Goal: Task Accomplishment & Management: Complete application form

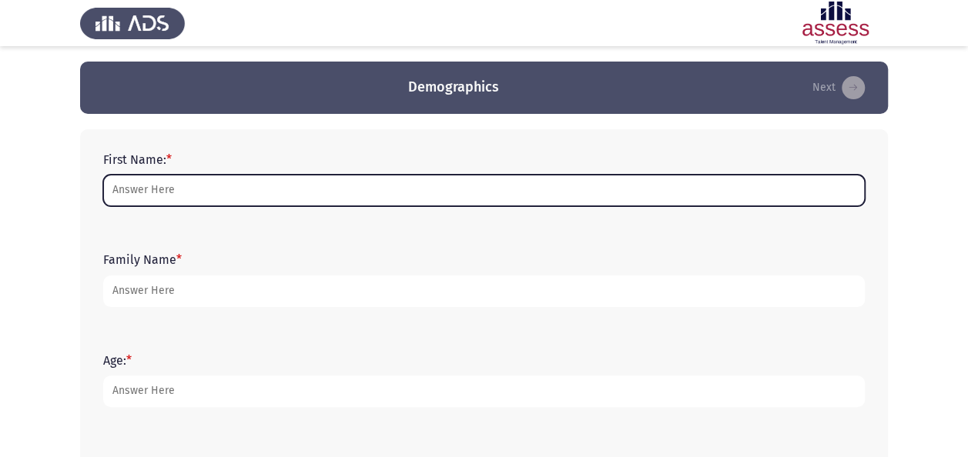
click at [379, 185] on input "First Name: *" at bounding box center [483, 191] width 761 height 32
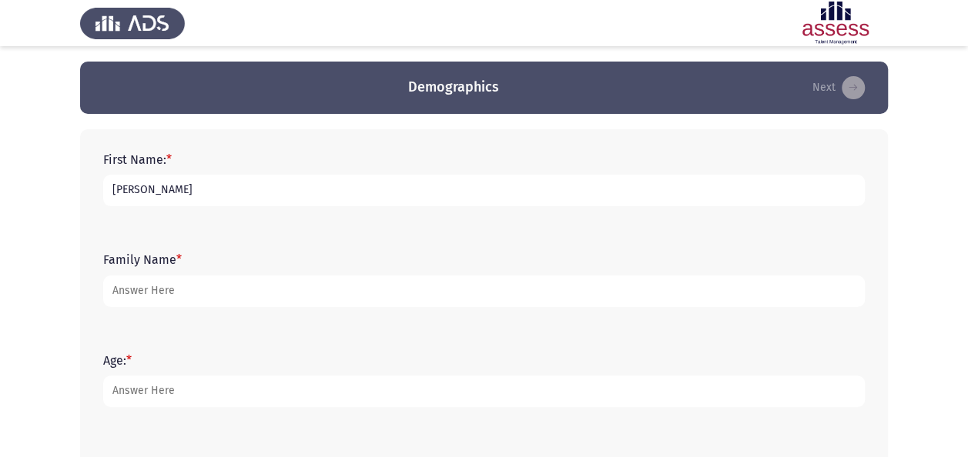
type input "[PERSON_NAME]"
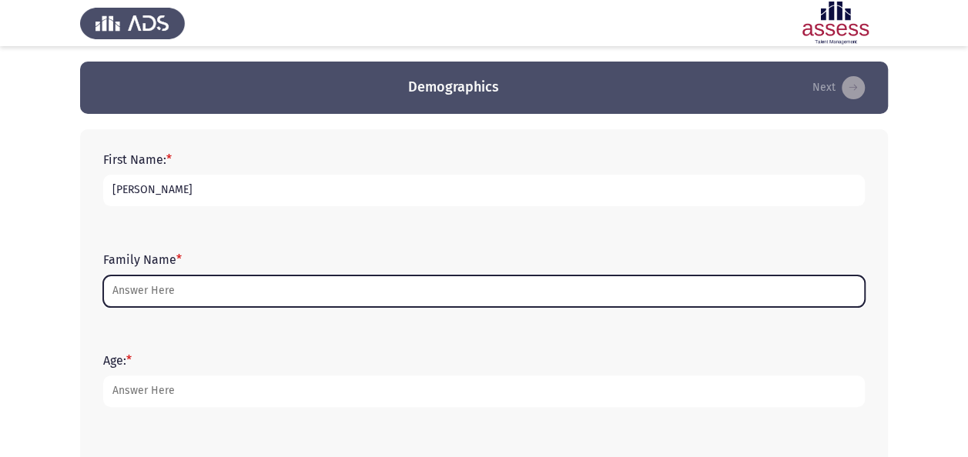
click at [408, 289] on input "Family Name *" at bounding box center [483, 292] width 761 height 32
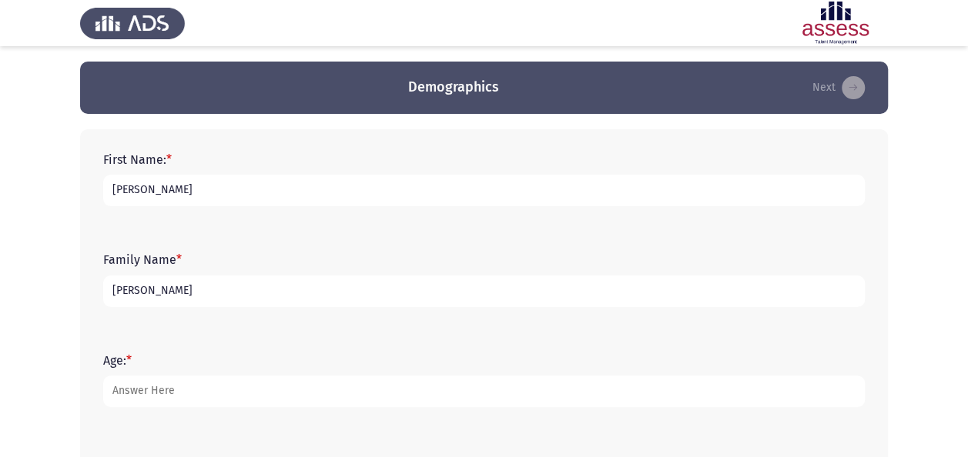
type input "[PERSON_NAME]"
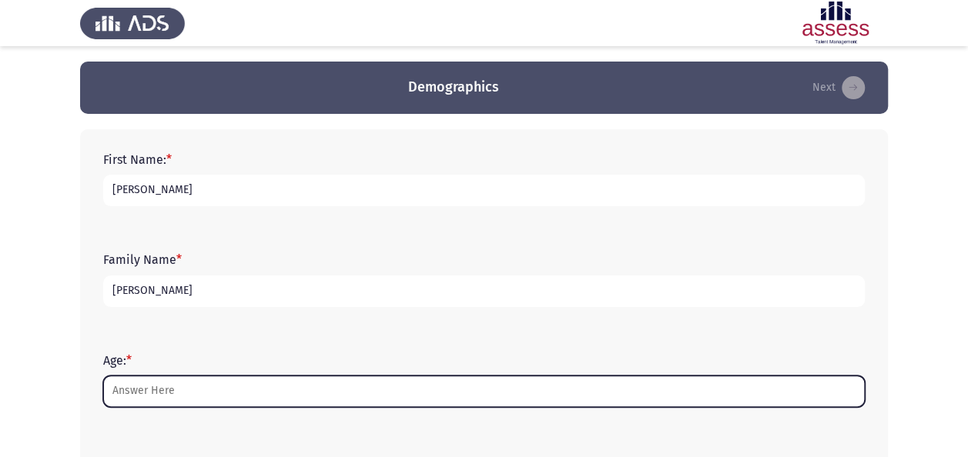
click at [341, 400] on input "Age: *" at bounding box center [483, 392] width 761 height 32
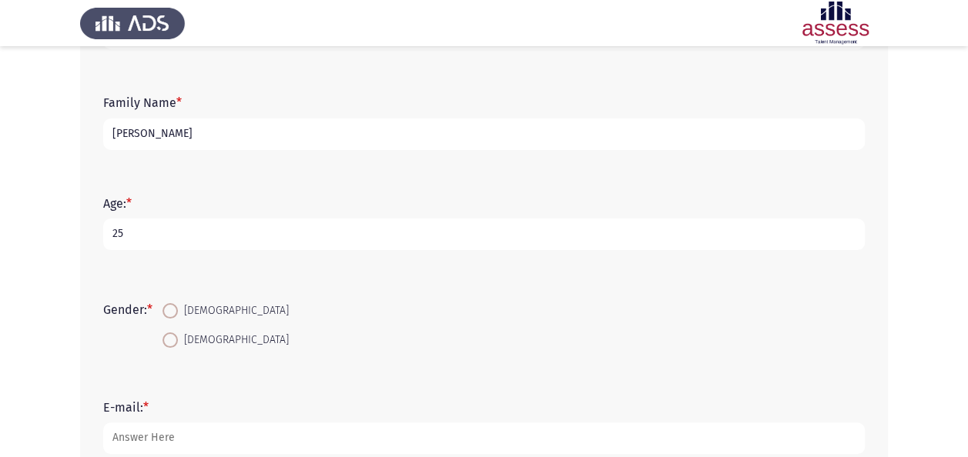
scroll to position [165, 0]
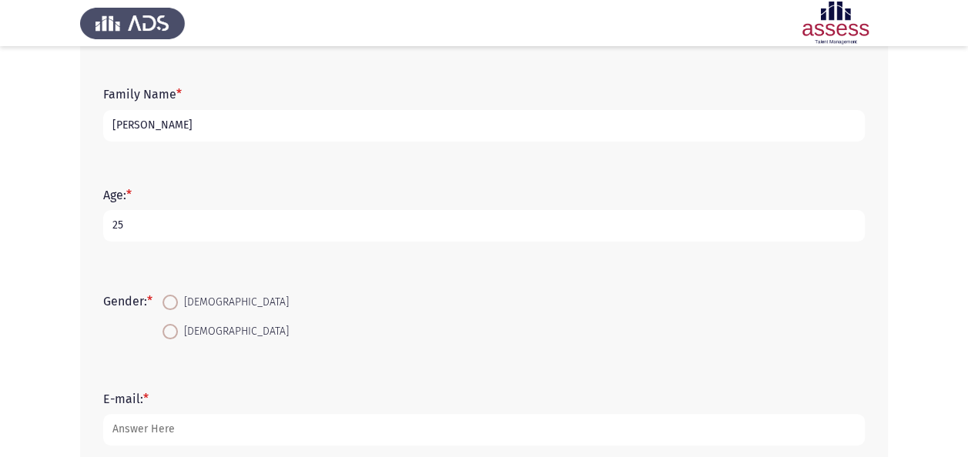
type input "25"
click at [177, 328] on span at bounding box center [169, 331] width 15 height 15
click at [177, 328] on input "[DEMOGRAPHIC_DATA]" at bounding box center [169, 331] width 15 height 15
radio input "true"
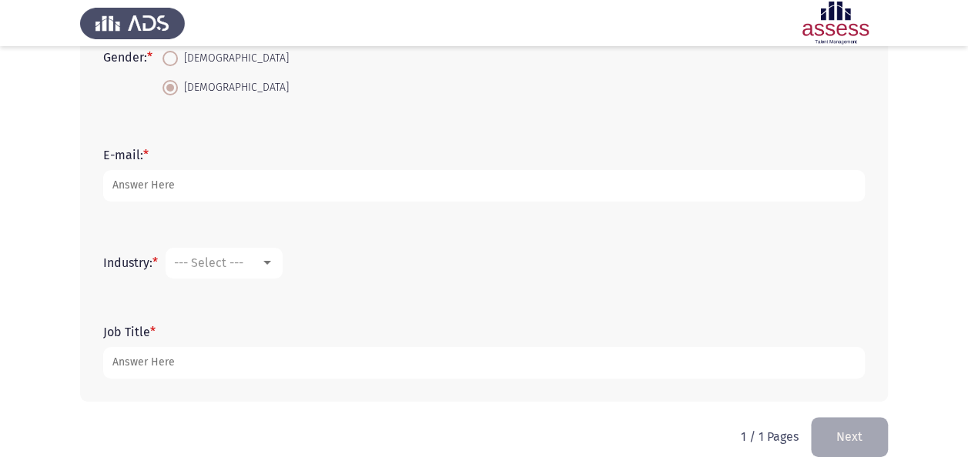
scroll to position [410, 0]
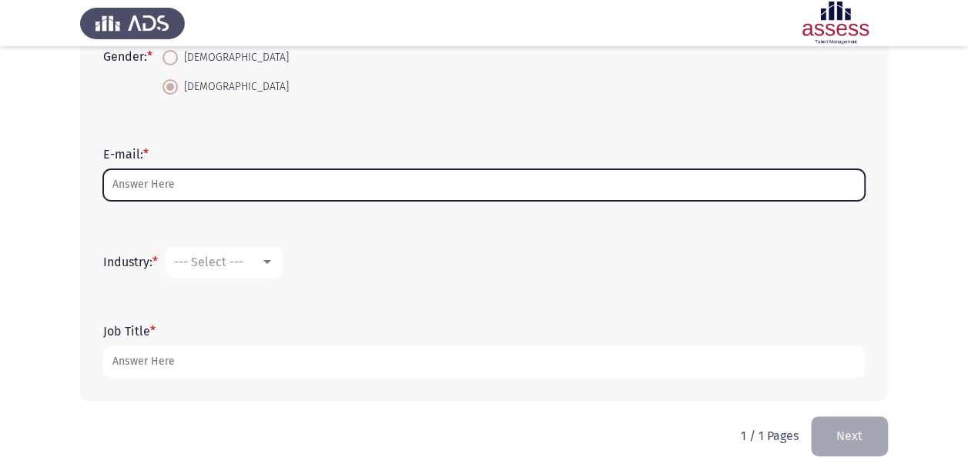
click at [171, 182] on input "E-mail: *" at bounding box center [483, 185] width 761 height 32
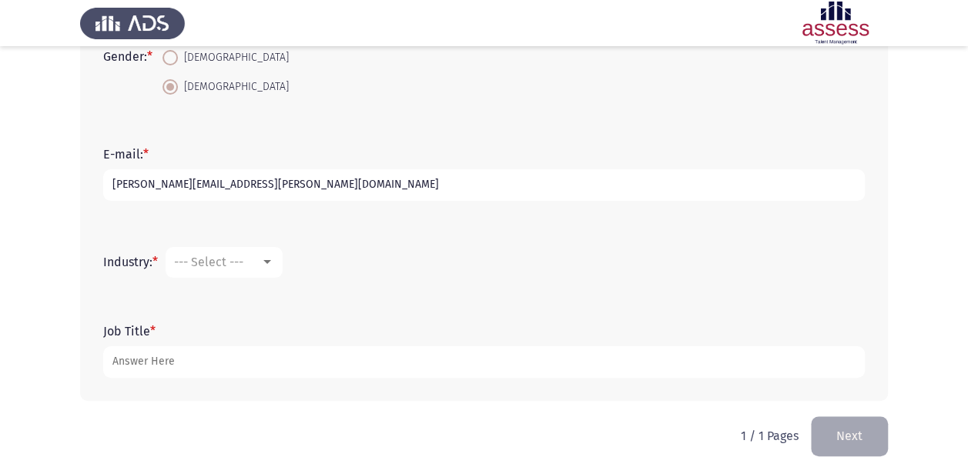
type input "[PERSON_NAME][EMAIL_ADDRESS][PERSON_NAME][DOMAIN_NAME]"
click at [257, 260] on div "--- Select ---" at bounding box center [217, 262] width 86 height 15
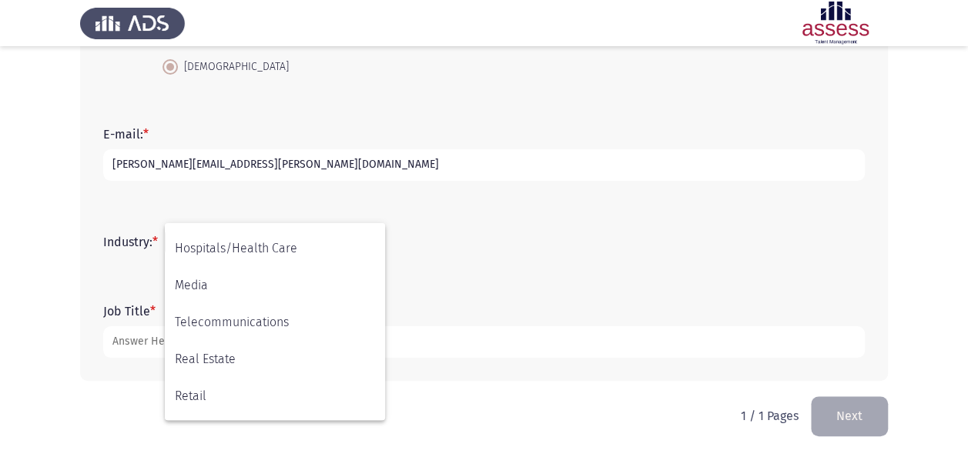
scroll to position [401, 0]
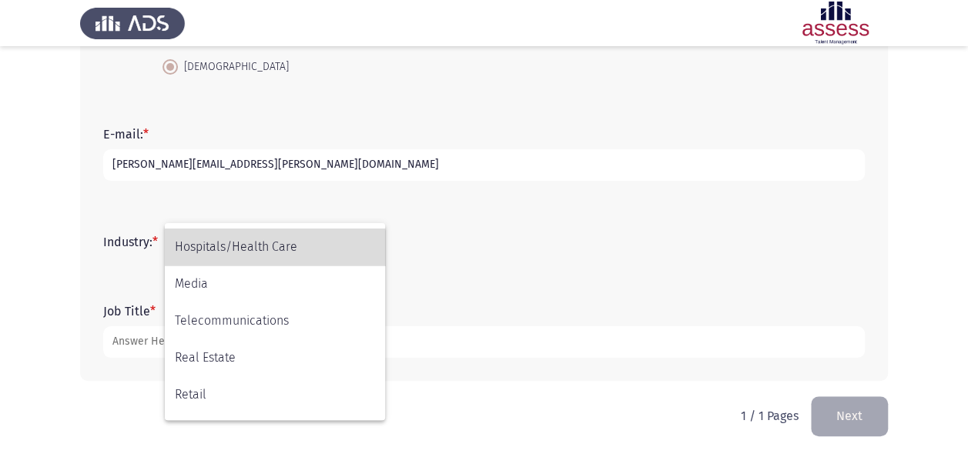
click at [242, 252] on span "Hospitals/Health Care" at bounding box center [275, 247] width 200 height 37
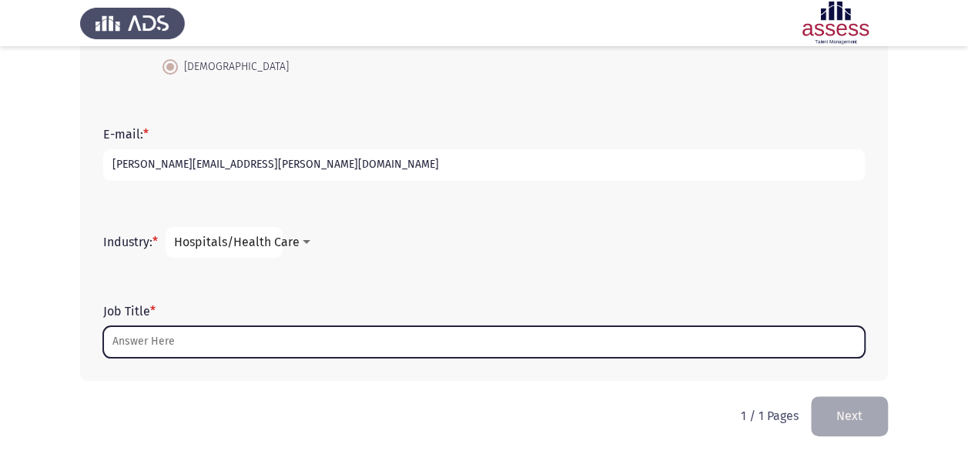
click at [208, 339] on input "Job Title *" at bounding box center [483, 342] width 761 height 32
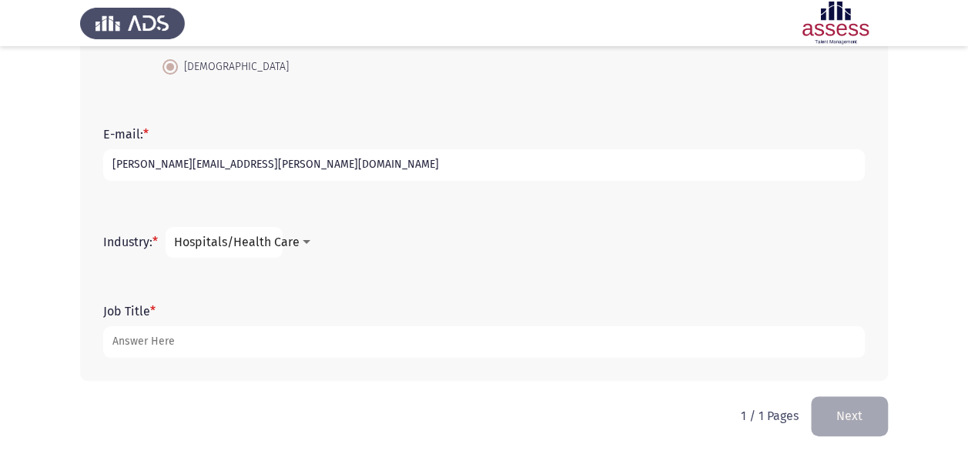
click at [290, 243] on span "Hospitals/Health Care" at bounding box center [236, 242] width 125 height 15
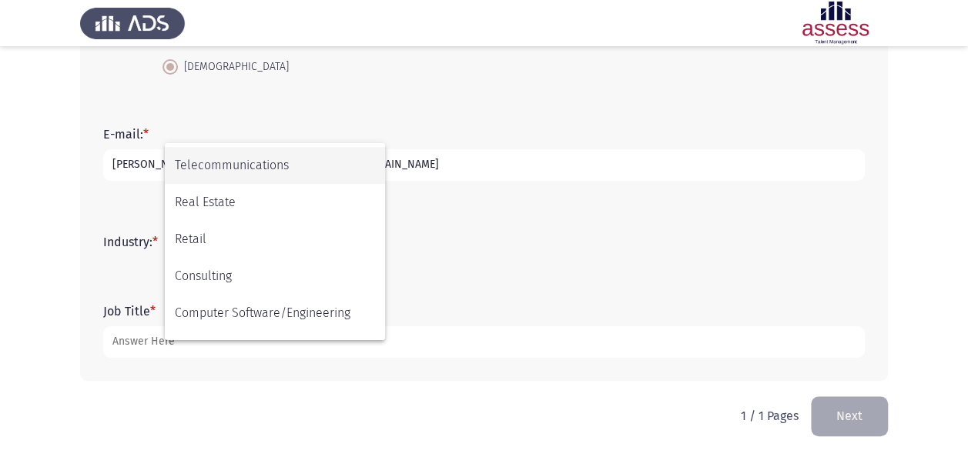
scroll to position [505, 0]
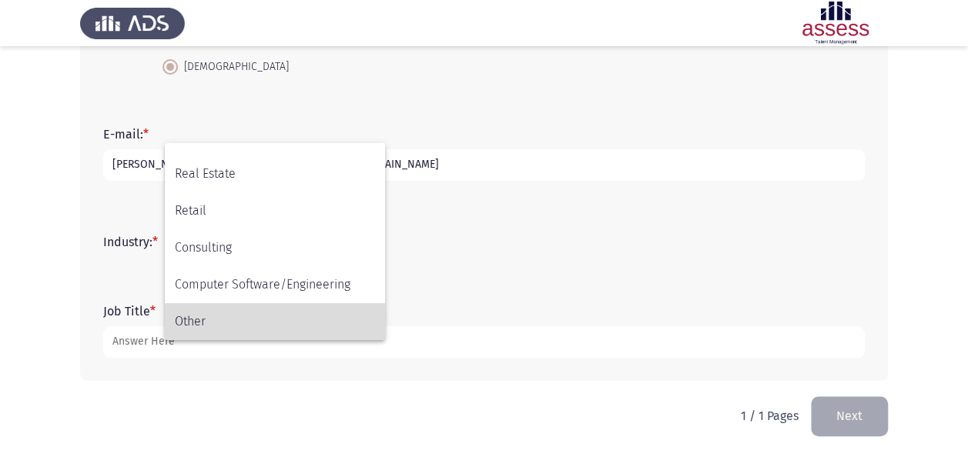
click at [236, 311] on span "Other" at bounding box center [275, 321] width 200 height 37
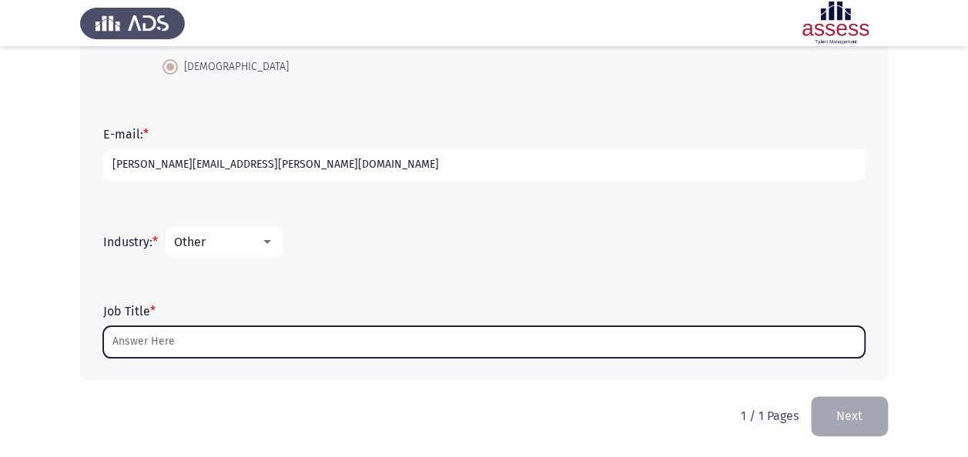
click at [217, 335] on input "Job Title *" at bounding box center [483, 342] width 761 height 32
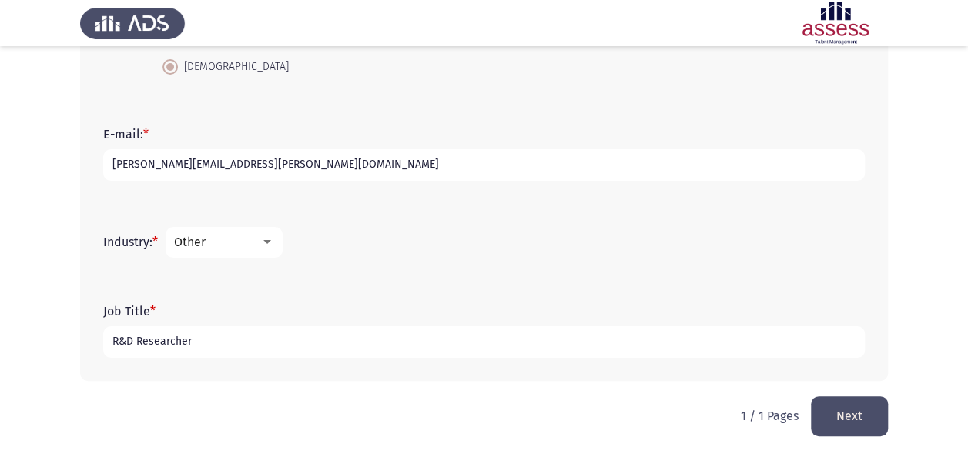
type input "R&D Researcher"
click at [827, 413] on button "Next" at bounding box center [849, 415] width 77 height 39
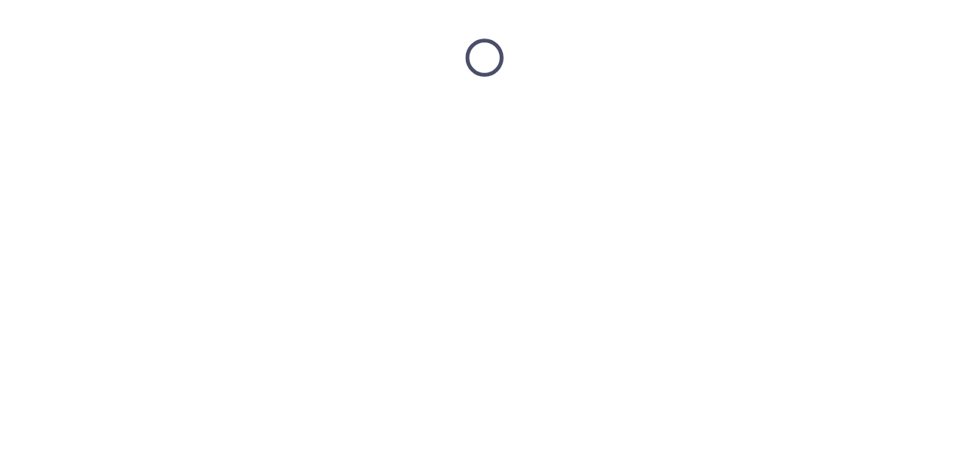
scroll to position [0, 0]
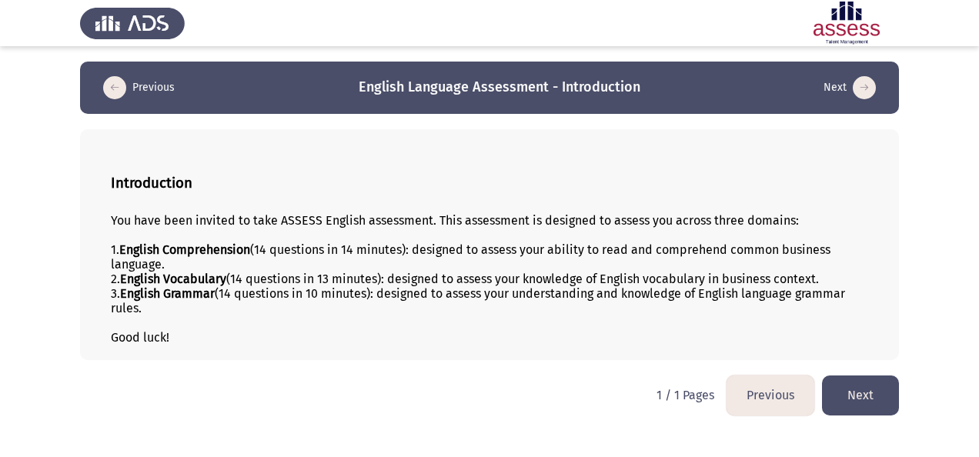
click at [839, 396] on button "Next" at bounding box center [860, 395] width 77 height 39
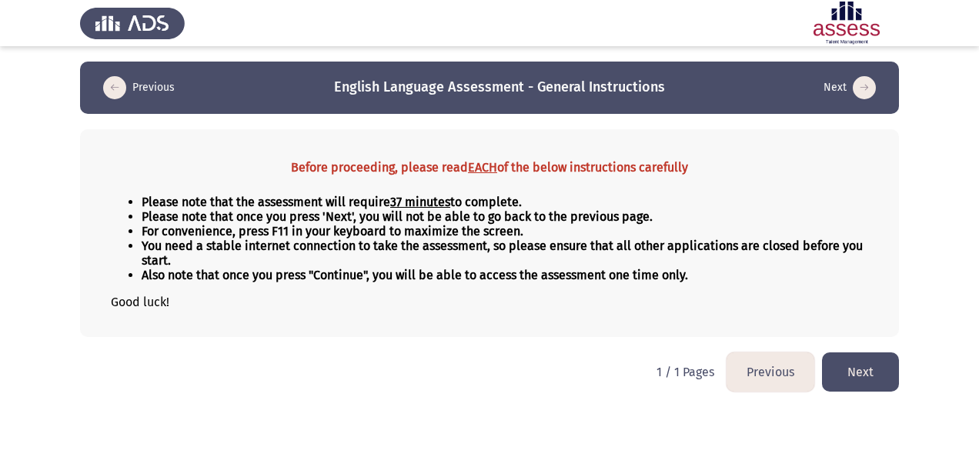
click at [828, 374] on button "Next" at bounding box center [860, 372] width 77 height 39
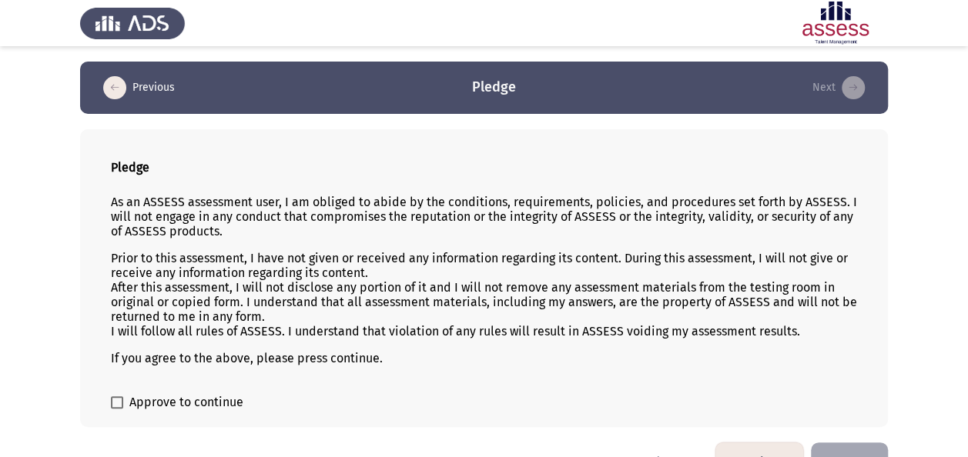
scroll to position [37, 0]
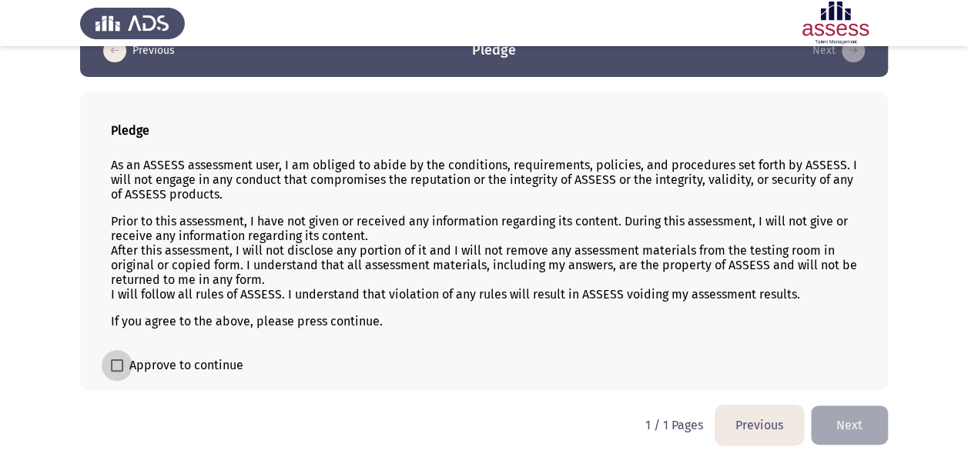
click at [227, 359] on span "Approve to continue" at bounding box center [186, 365] width 114 height 18
click at [117, 372] on input "Approve to continue" at bounding box center [116, 372] width 1 height 1
checkbox input "true"
click at [855, 419] on button "Next" at bounding box center [849, 425] width 77 height 39
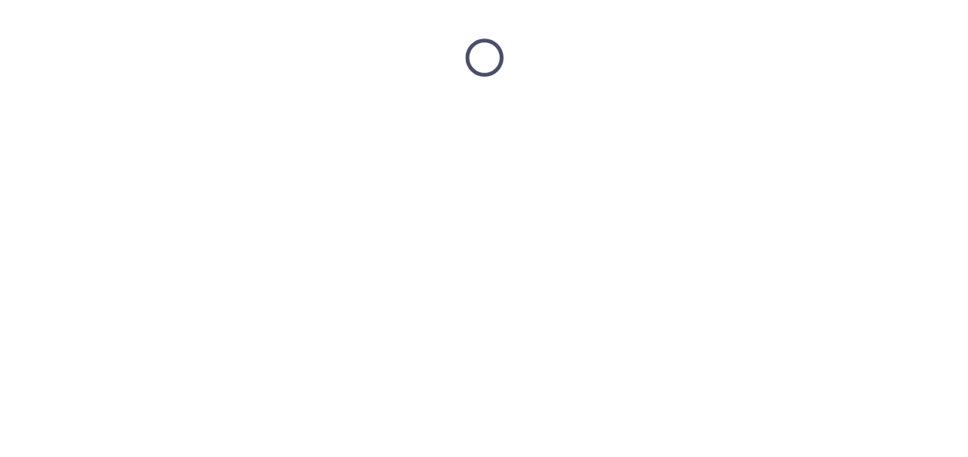
scroll to position [0, 0]
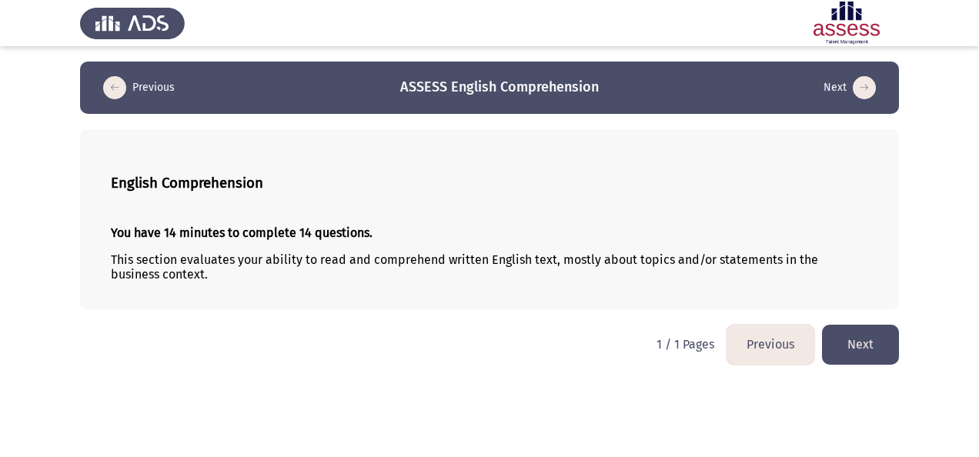
click at [853, 339] on button "Next" at bounding box center [860, 344] width 77 height 39
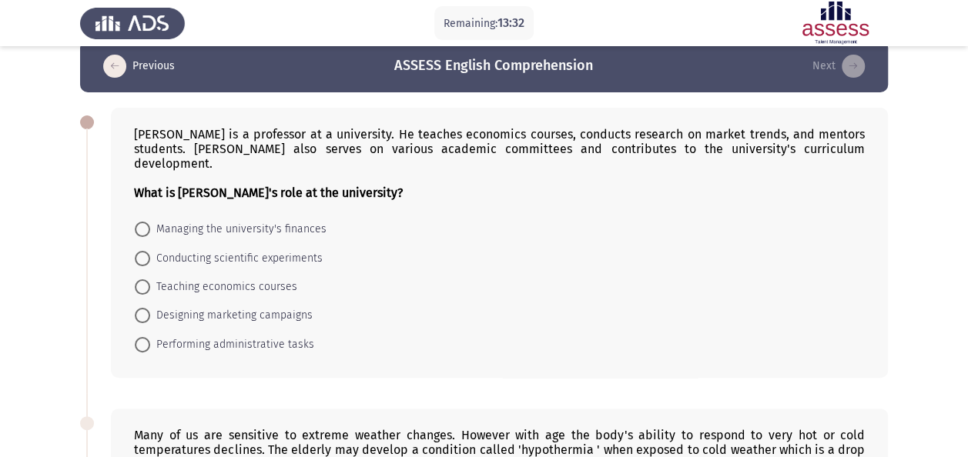
scroll to position [22, 0]
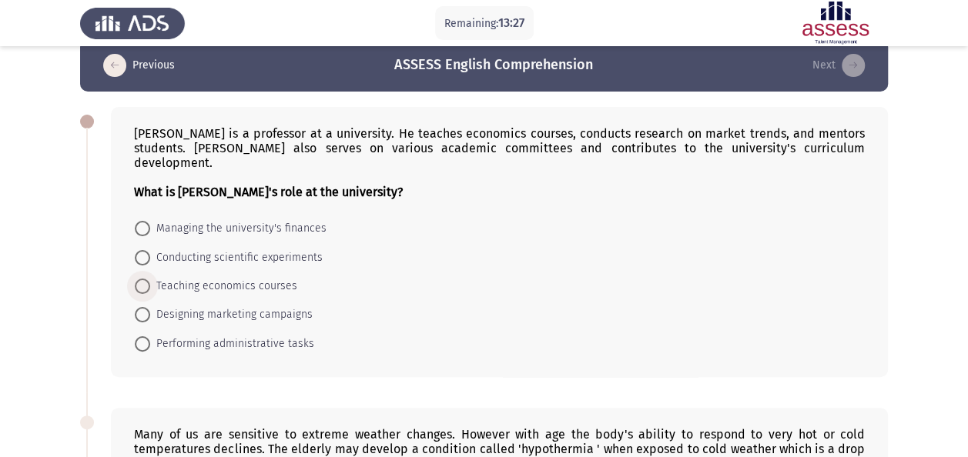
click at [266, 277] on span "Teaching economics courses" at bounding box center [223, 286] width 147 height 18
click at [150, 279] on input "Teaching economics courses" at bounding box center [142, 286] width 15 height 15
radio input "true"
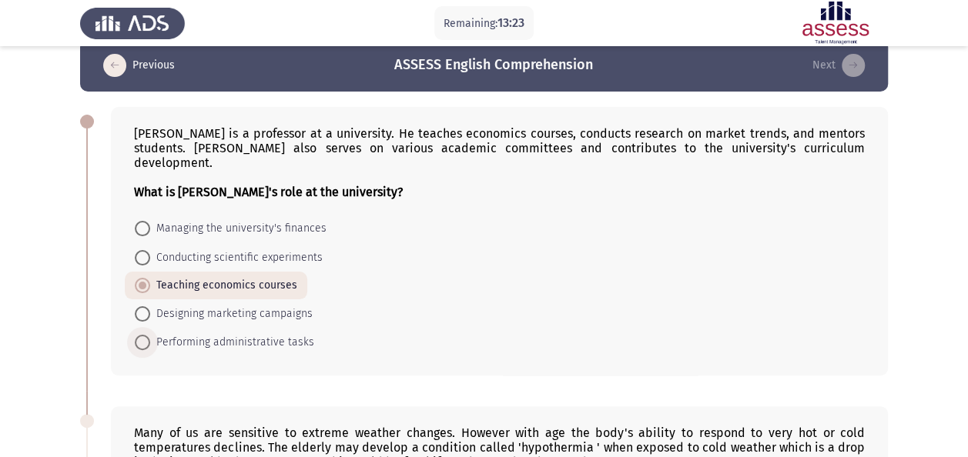
click at [239, 333] on span "Performing administrative tasks" at bounding box center [232, 342] width 164 height 18
click at [150, 335] on input "Performing administrative tasks" at bounding box center [142, 342] width 15 height 15
radio input "true"
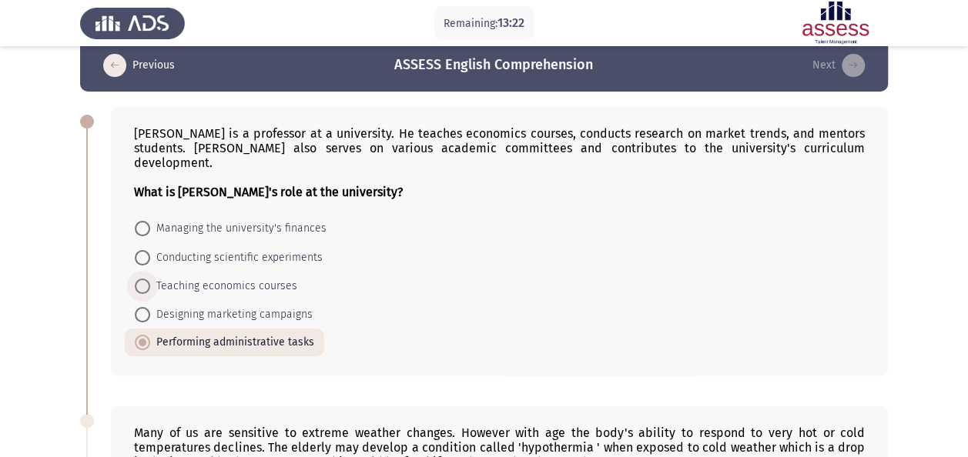
click at [239, 277] on span "Teaching economics courses" at bounding box center [223, 286] width 147 height 18
click at [150, 279] on input "Teaching economics courses" at bounding box center [142, 286] width 15 height 15
radio input "true"
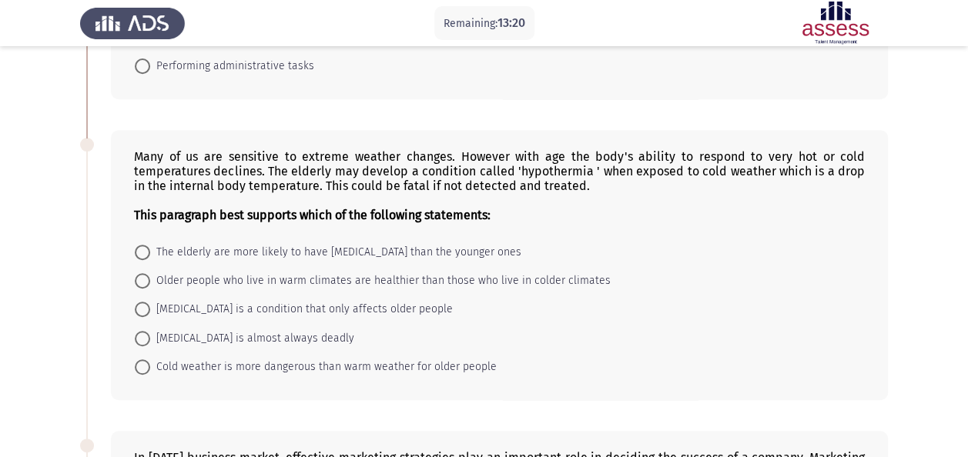
scroll to position [299, 0]
click at [216, 299] on span "[MEDICAL_DATA] is a condition that only affects older people" at bounding box center [301, 308] width 303 height 18
click at [150, 301] on input "[MEDICAL_DATA] is a condition that only affects older people" at bounding box center [142, 308] width 15 height 15
radio input "true"
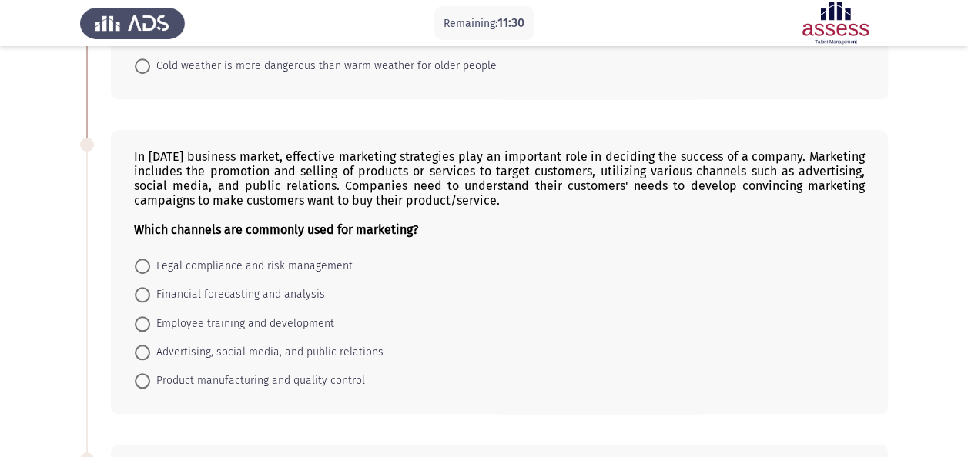
scroll to position [610, 0]
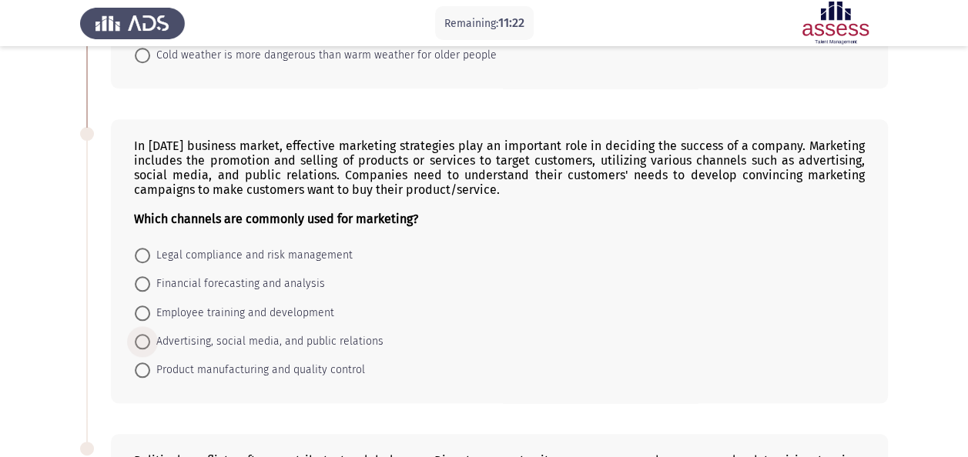
click at [217, 333] on span "Advertising, social media, and public relations" at bounding box center [266, 342] width 233 height 18
click at [150, 334] on input "Advertising, social media, and public relations" at bounding box center [142, 341] width 15 height 15
radio input "true"
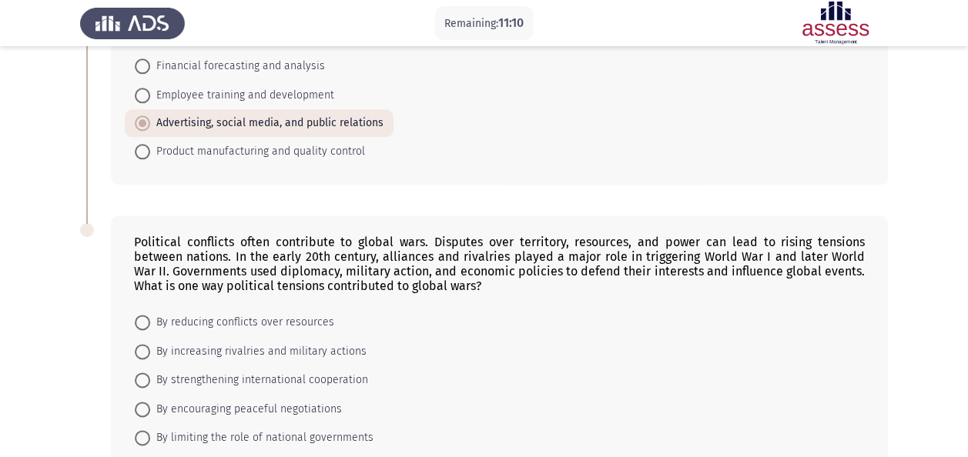
scroll to position [894, 0]
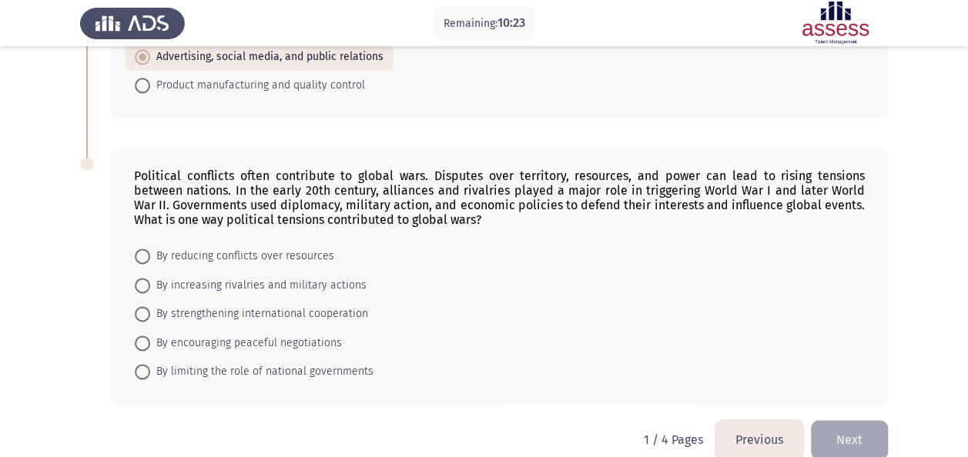
click at [286, 276] on span "By increasing rivalries and military actions" at bounding box center [258, 285] width 216 height 18
click at [150, 278] on input "By increasing rivalries and military actions" at bounding box center [142, 285] width 15 height 15
radio input "true"
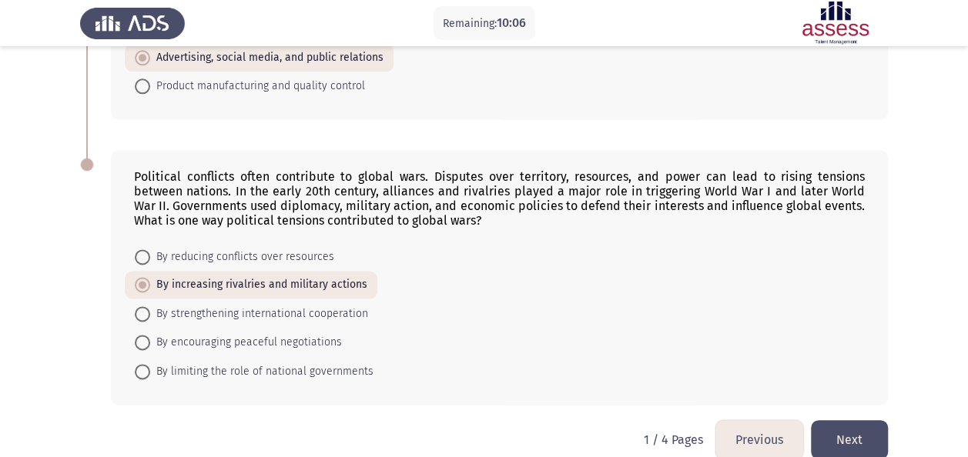
click at [822, 420] on button "Next" at bounding box center [849, 439] width 77 height 39
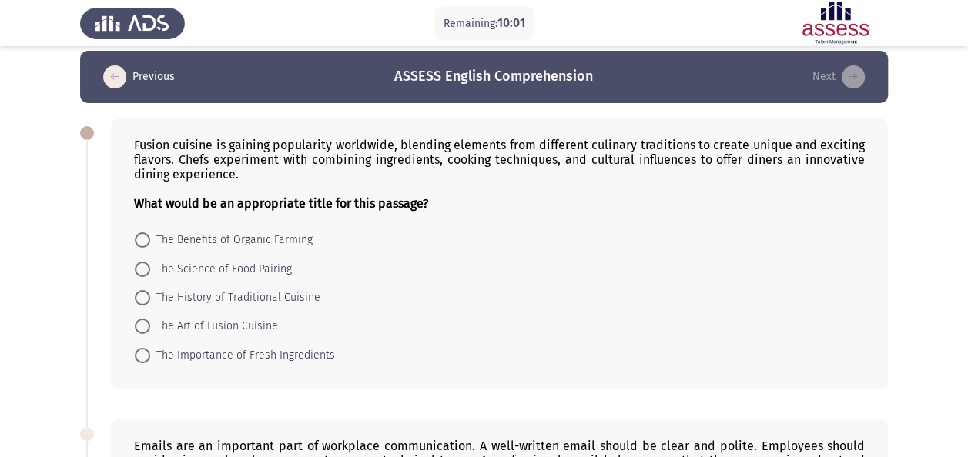
scroll to position [0, 0]
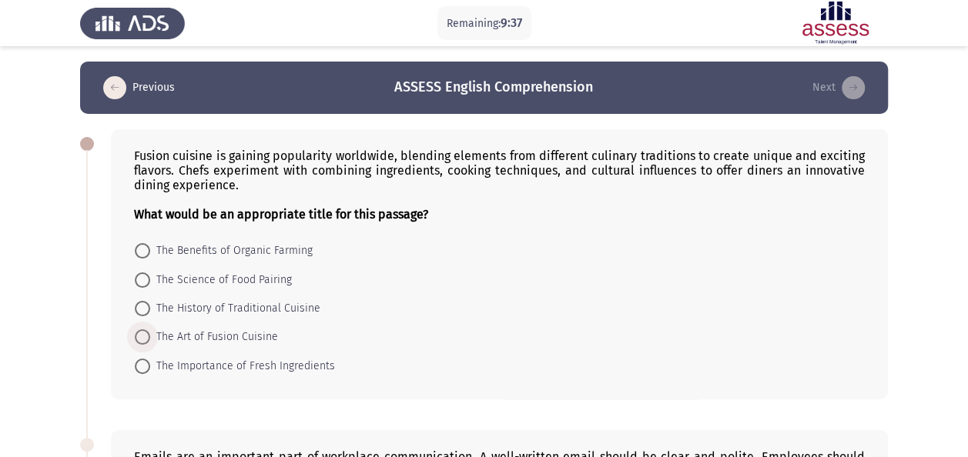
click at [242, 337] on span "The Art of Fusion Cuisine" at bounding box center [214, 337] width 128 height 18
click at [150, 337] on input "The Art of Fusion Cuisine" at bounding box center [142, 336] width 15 height 15
radio input "true"
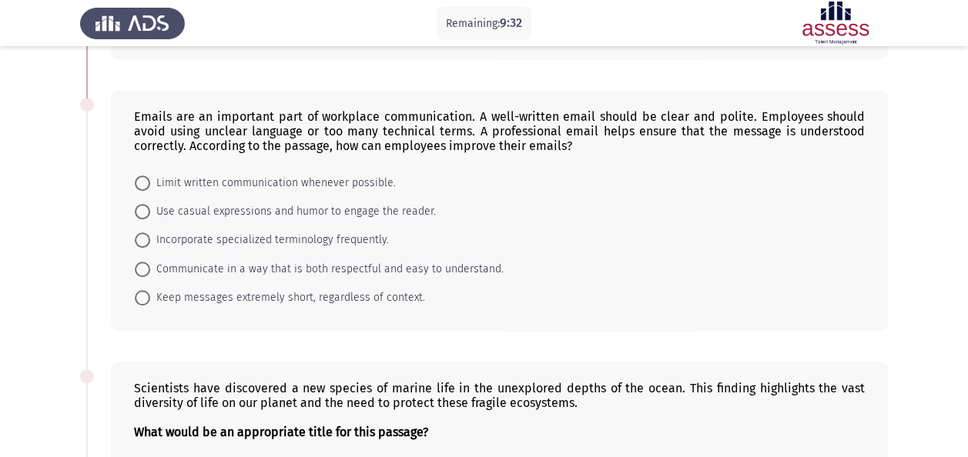
scroll to position [338, 0]
click at [257, 263] on span "Communicate in a way that is both respectful and easy to understand." at bounding box center [326, 270] width 353 height 18
click at [150, 263] on input "Communicate in a way that is both respectful and easy to understand." at bounding box center [142, 269] width 15 height 15
radio input "true"
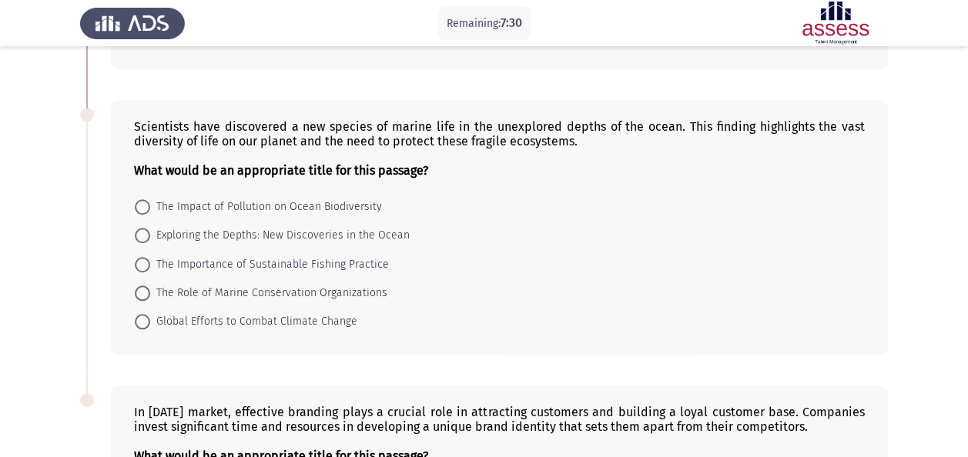
scroll to position [600, 0]
click at [323, 232] on span "Exploring the Depths: New Discoveries in the Ocean" at bounding box center [279, 235] width 259 height 18
click at [150, 232] on input "Exploring the Depths: New Discoveries in the Ocean" at bounding box center [142, 234] width 15 height 15
radio input "true"
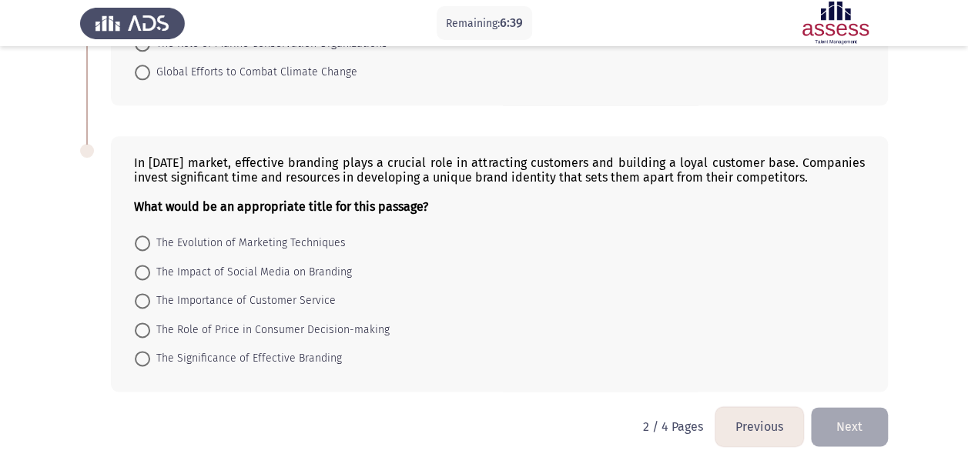
scroll to position [851, 0]
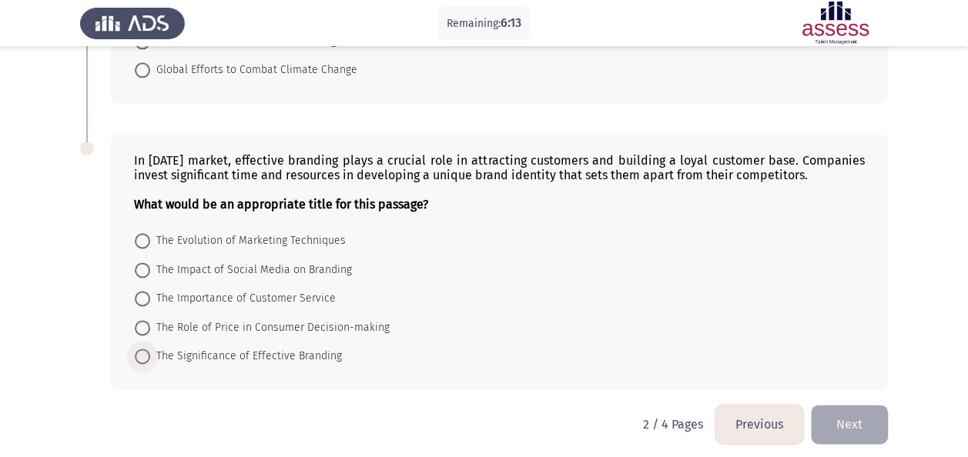
click at [272, 347] on span "The Significance of Effective Branding" at bounding box center [246, 356] width 192 height 18
click at [150, 349] on input "The Significance of Effective Branding" at bounding box center [142, 356] width 15 height 15
radio input "true"
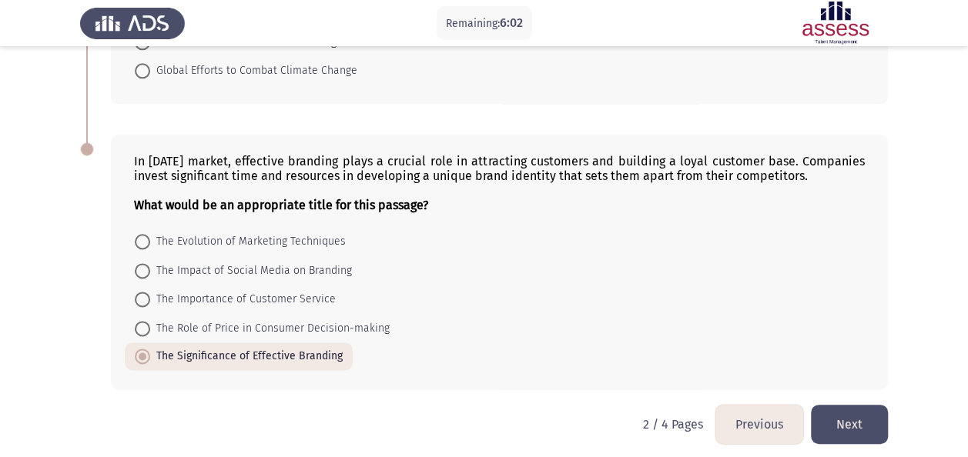
click at [825, 410] on button "Next" at bounding box center [849, 424] width 77 height 39
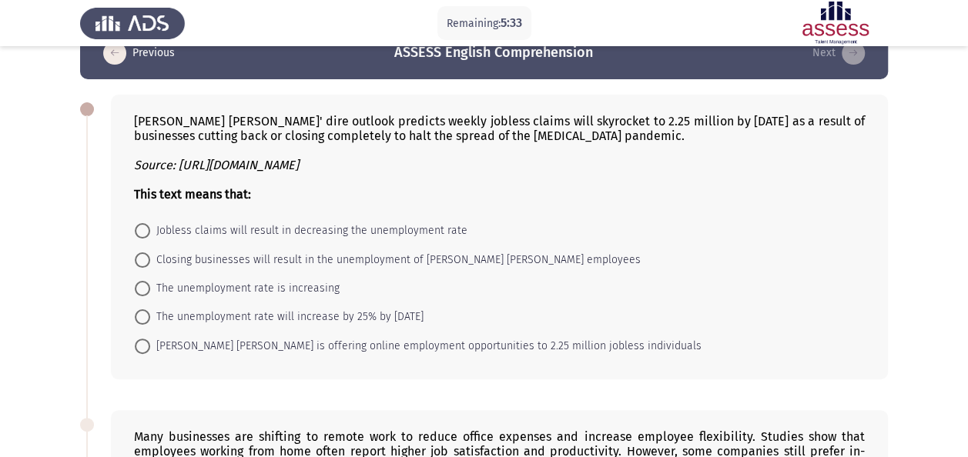
scroll to position [35, 0]
click at [337, 229] on span "Jobless claims will result in decreasing the unemployment rate" at bounding box center [308, 230] width 317 height 18
click at [150, 229] on input "Jobless claims will result in decreasing the unemployment rate" at bounding box center [142, 229] width 15 height 15
radio input "true"
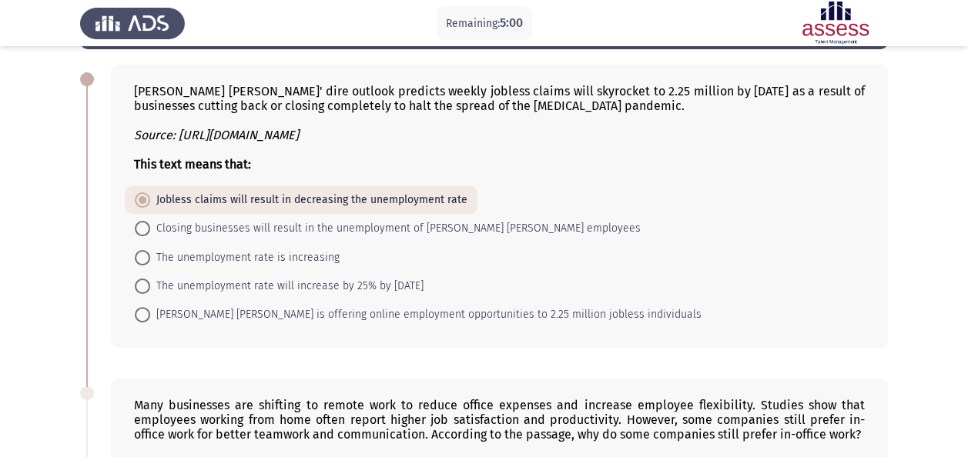
scroll to position [62, 0]
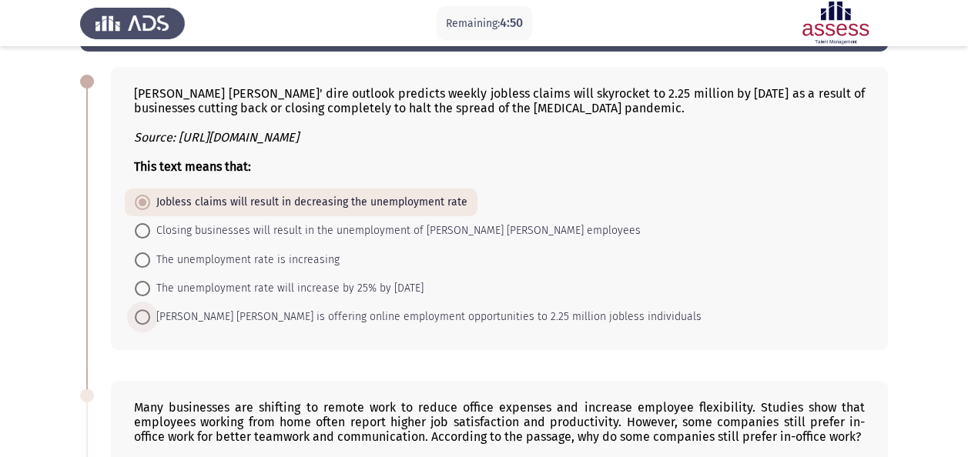
click at [420, 314] on span "[PERSON_NAME] [PERSON_NAME] is offering online employment opportunities to 2.25…" at bounding box center [425, 317] width 551 height 18
click at [150, 314] on input "[PERSON_NAME] [PERSON_NAME] is offering online employment opportunities to 2.25…" at bounding box center [142, 316] width 15 height 15
radio input "true"
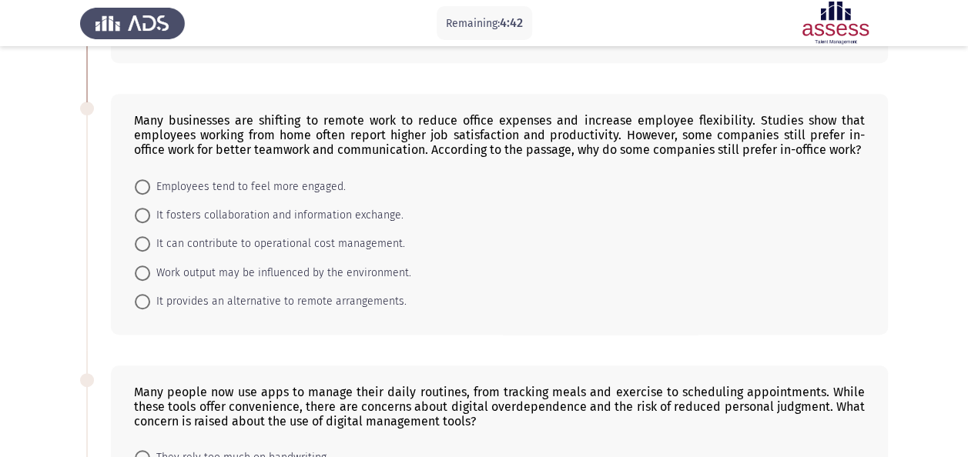
scroll to position [349, 0]
click at [246, 183] on span "Employees tend to feel more engaged." at bounding box center [248, 188] width 196 height 18
click at [150, 183] on input "Employees tend to feel more engaged." at bounding box center [142, 187] width 15 height 15
radio input "true"
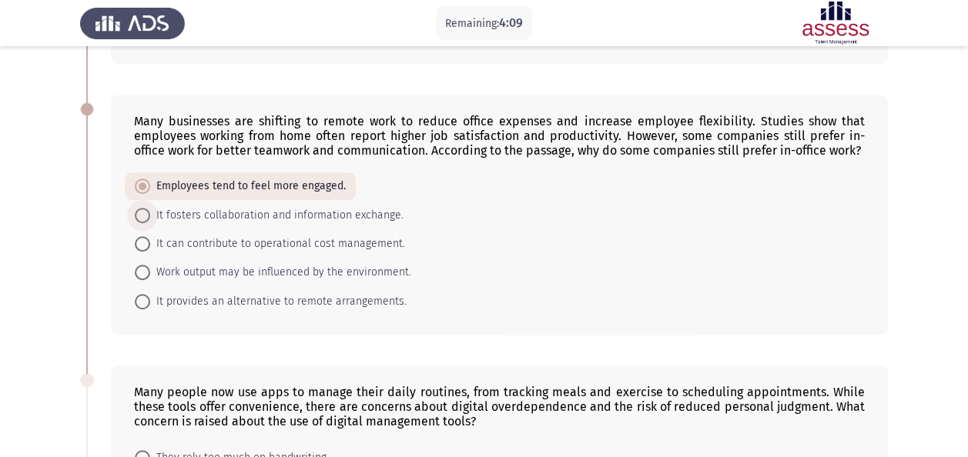
click at [243, 216] on span "It fosters collaboration and information exchange." at bounding box center [276, 215] width 253 height 18
click at [150, 216] on input "It fosters collaboration and information exchange." at bounding box center [142, 215] width 15 height 15
radio input "true"
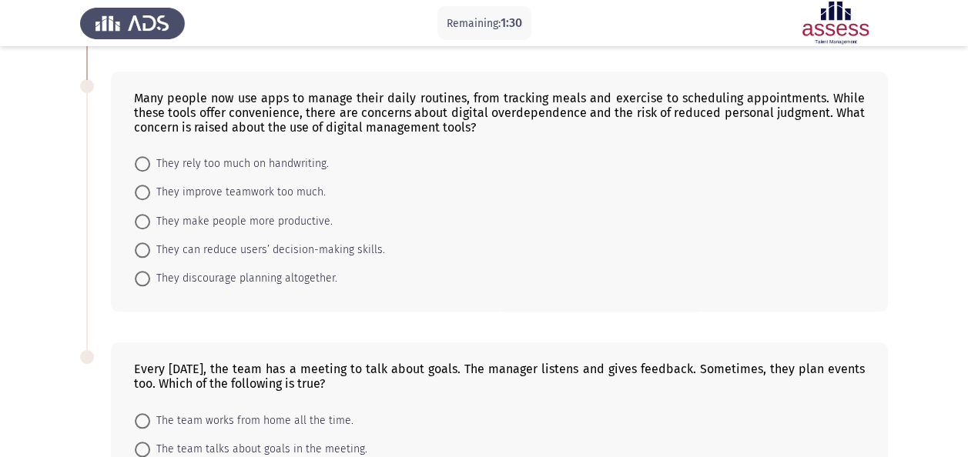
scroll to position [644, 0]
click at [231, 271] on span "They discourage planning altogether." at bounding box center [243, 277] width 187 height 18
click at [150, 271] on input "They discourage planning altogether." at bounding box center [142, 276] width 15 height 15
radio input "true"
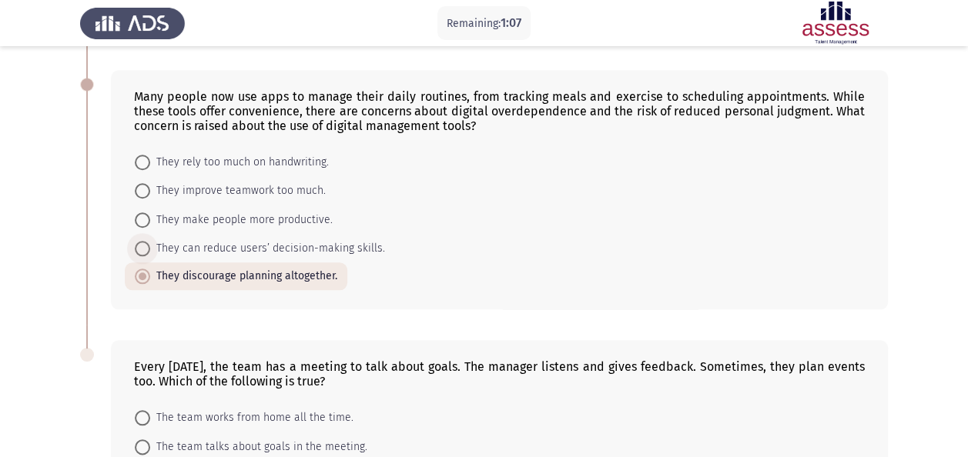
click at [273, 243] on span "They can reduce users’ decision-making skills." at bounding box center [267, 248] width 235 height 18
click at [150, 243] on input "They can reduce users’ decision-making skills." at bounding box center [142, 248] width 15 height 15
radio input "true"
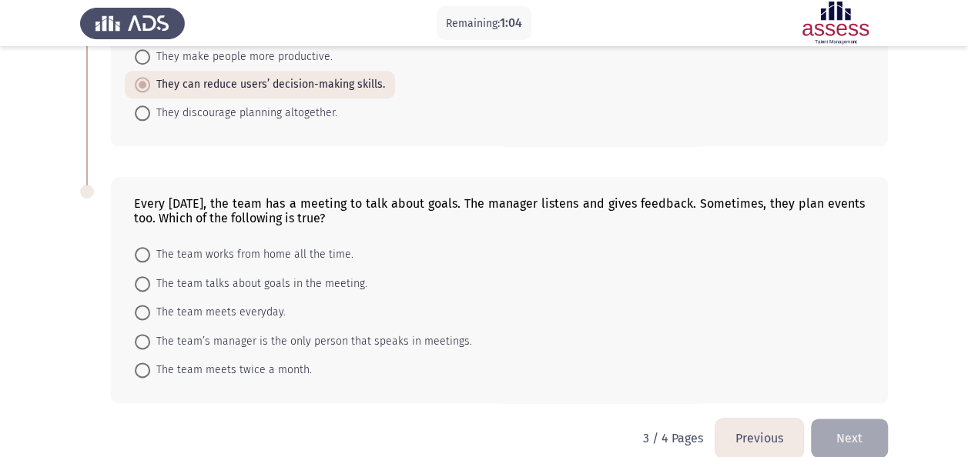
scroll to position [822, 0]
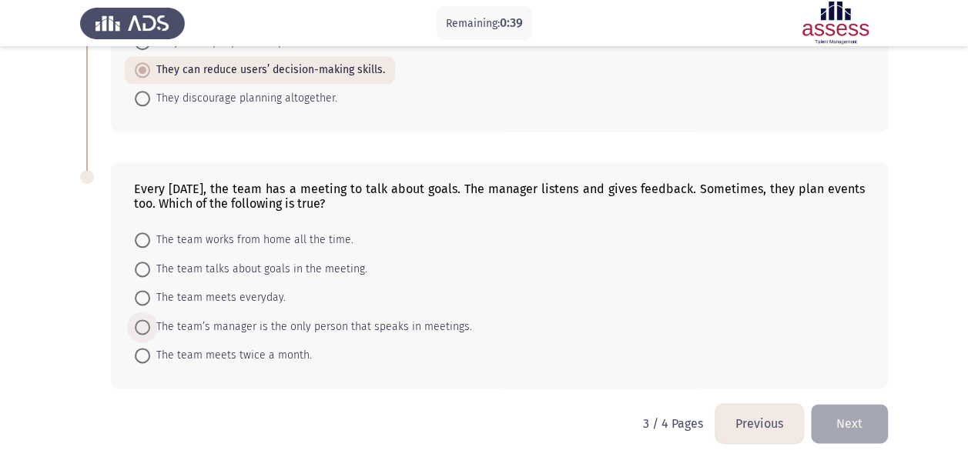
click at [235, 326] on span "The team’s manager is the only person that speaks in meetings." at bounding box center [311, 327] width 322 height 18
click at [150, 326] on input "The team’s manager is the only person that speaks in meetings." at bounding box center [142, 326] width 15 height 15
radio input "true"
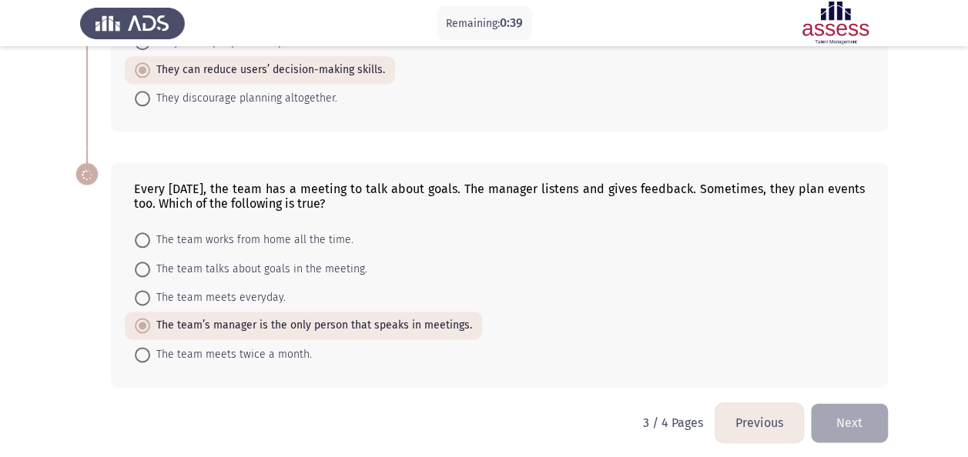
scroll to position [821, 0]
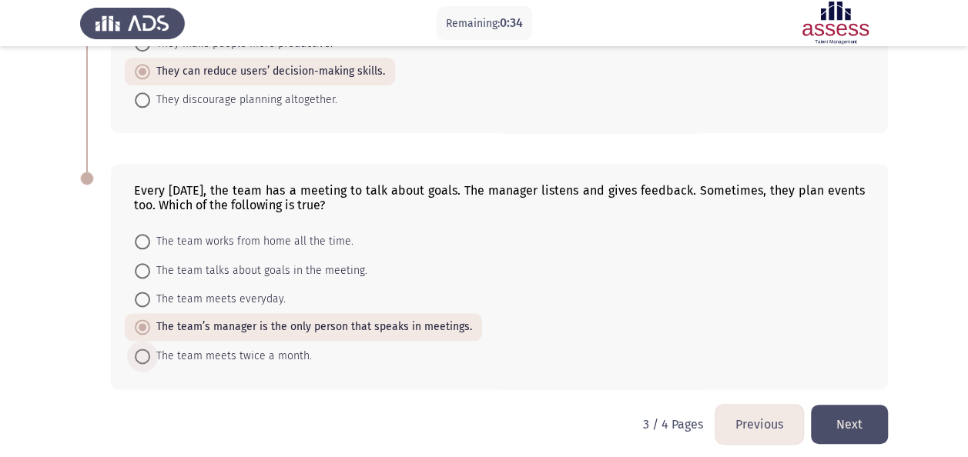
click at [232, 351] on span "The team meets twice a month." at bounding box center [231, 356] width 162 height 18
click at [150, 351] on input "The team meets twice a month." at bounding box center [142, 356] width 15 height 15
radio input "true"
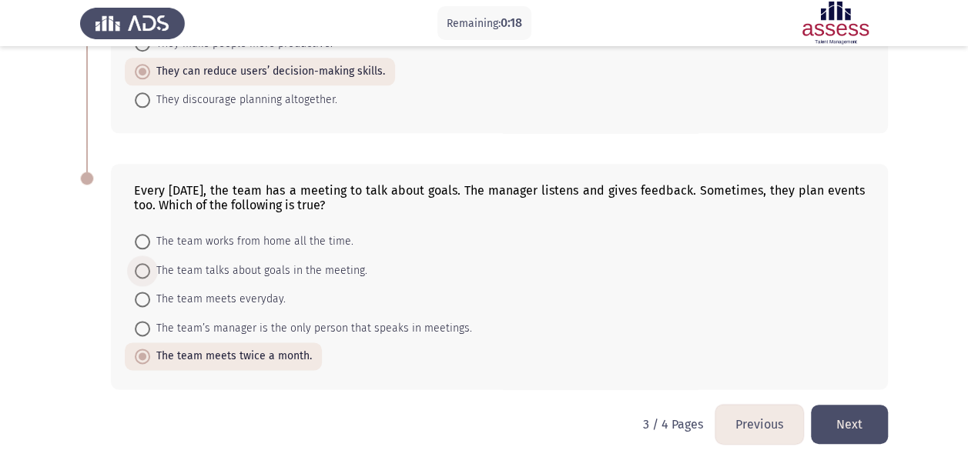
click at [211, 266] on span "The team talks about goals in the meeting." at bounding box center [258, 271] width 217 height 18
click at [150, 266] on input "The team talks about goals in the meeting." at bounding box center [142, 270] width 15 height 15
radio input "true"
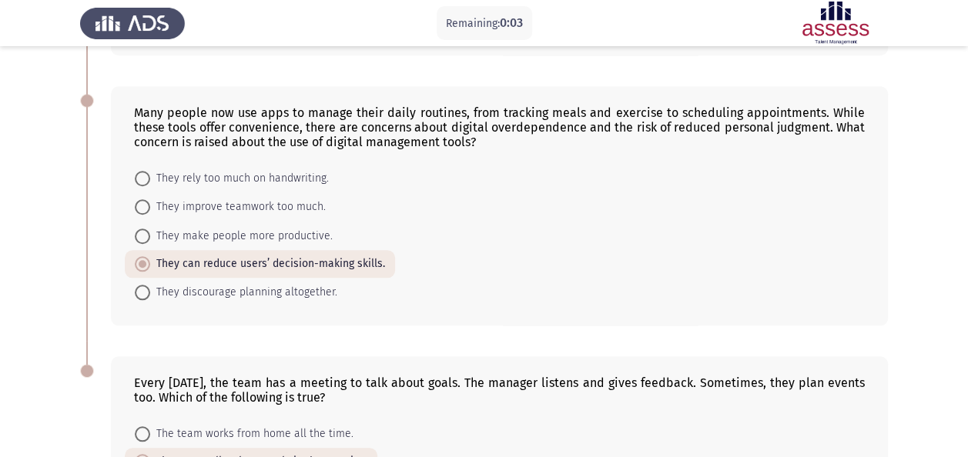
scroll to position [627, 0]
click at [287, 229] on span "They make people more productive." at bounding box center [241, 238] width 182 height 18
click at [150, 230] on input "They make people more productive." at bounding box center [142, 237] width 15 height 15
radio input "true"
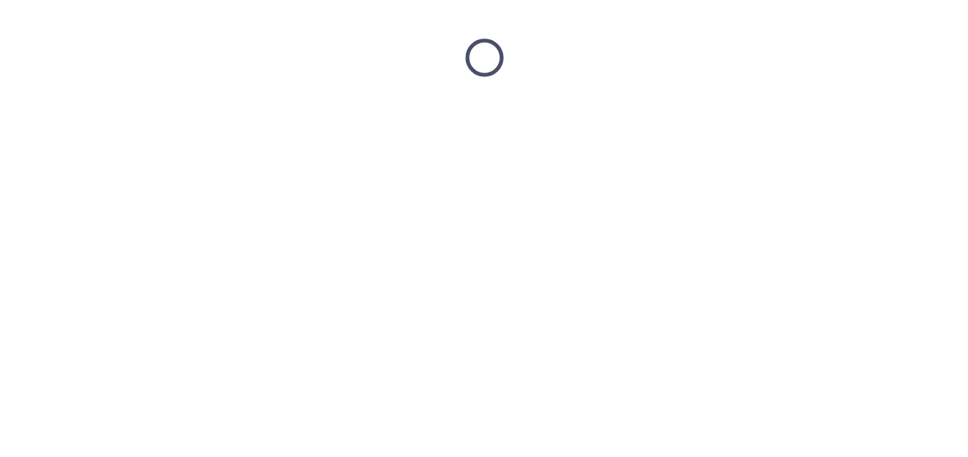
scroll to position [0, 0]
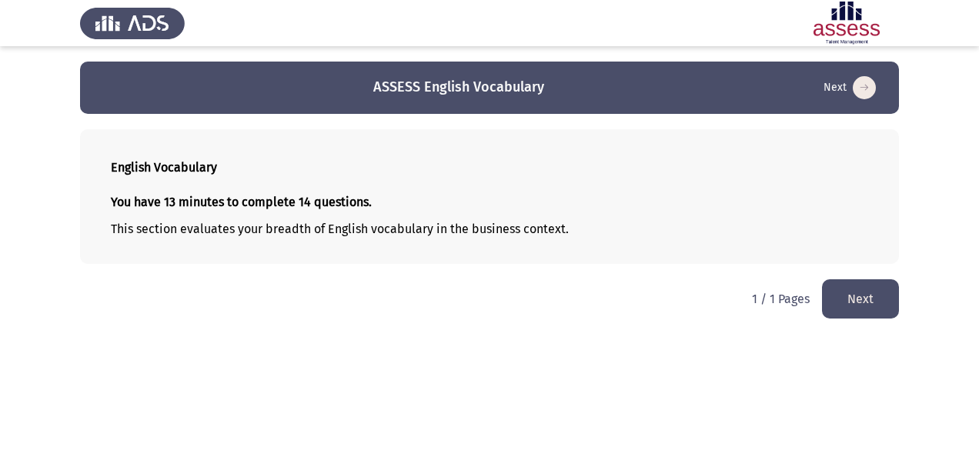
click at [867, 294] on button "Next" at bounding box center [860, 298] width 77 height 39
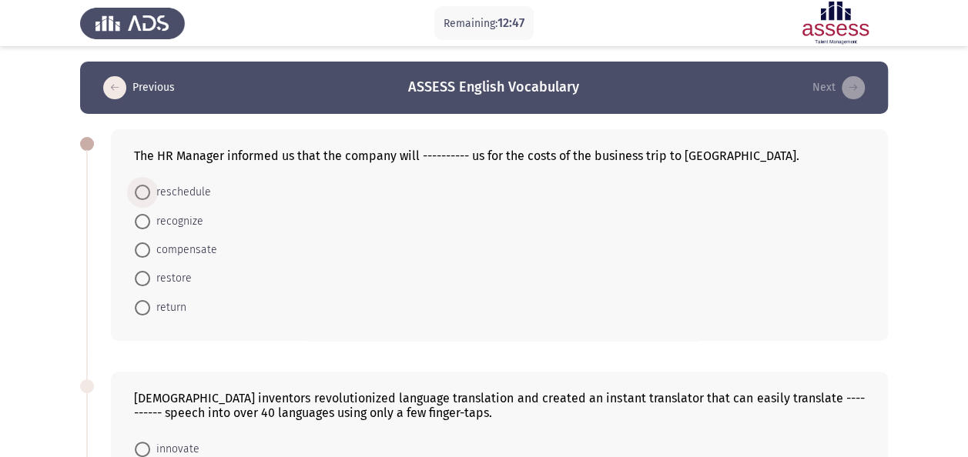
click at [182, 194] on span "reschedule" at bounding box center [180, 192] width 61 height 18
click at [150, 194] on input "reschedule" at bounding box center [142, 192] width 15 height 15
radio input "true"
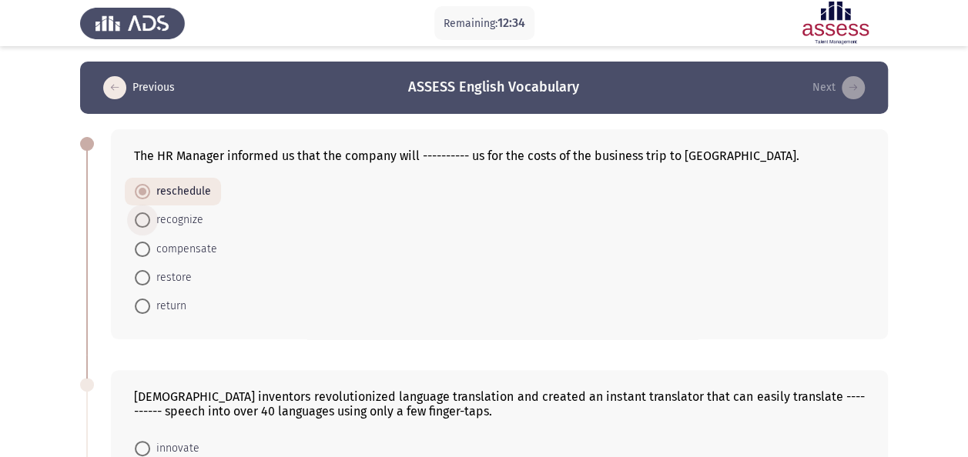
click at [171, 226] on span "recognize" at bounding box center [176, 220] width 53 height 18
click at [150, 226] on input "recognize" at bounding box center [142, 219] width 15 height 15
radio input "true"
click at [193, 246] on span "compensate" at bounding box center [183, 249] width 67 height 18
click at [150, 246] on input "compensate" at bounding box center [142, 249] width 15 height 15
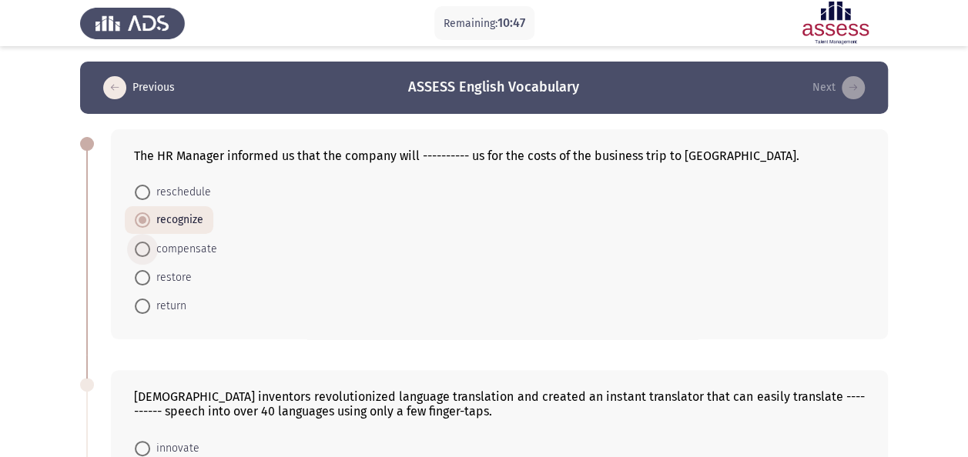
radio input "true"
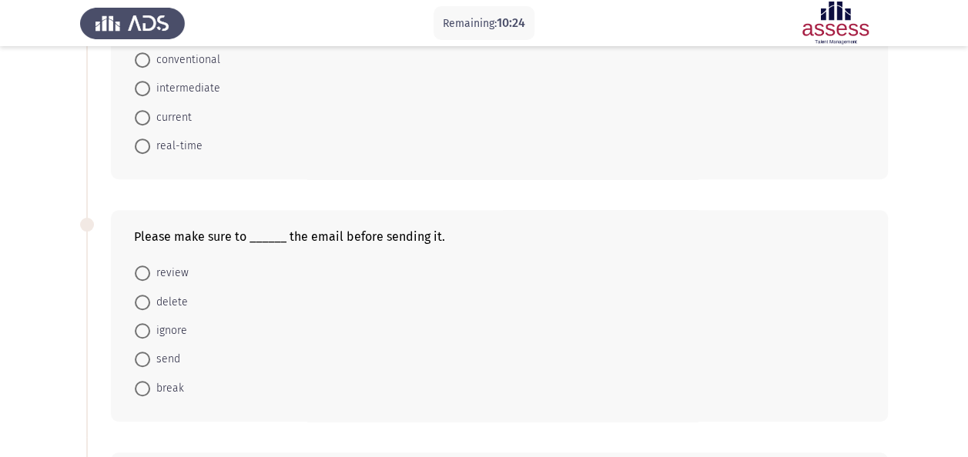
scroll to position [418, 0]
click at [157, 270] on span "review" at bounding box center [169, 272] width 38 height 18
click at [150, 270] on input "review" at bounding box center [142, 272] width 15 height 15
radio input "true"
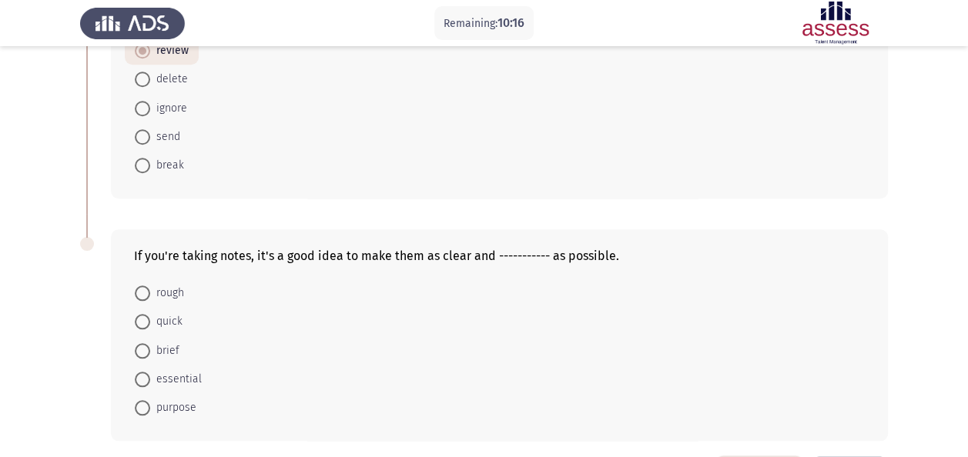
scroll to position [654, 0]
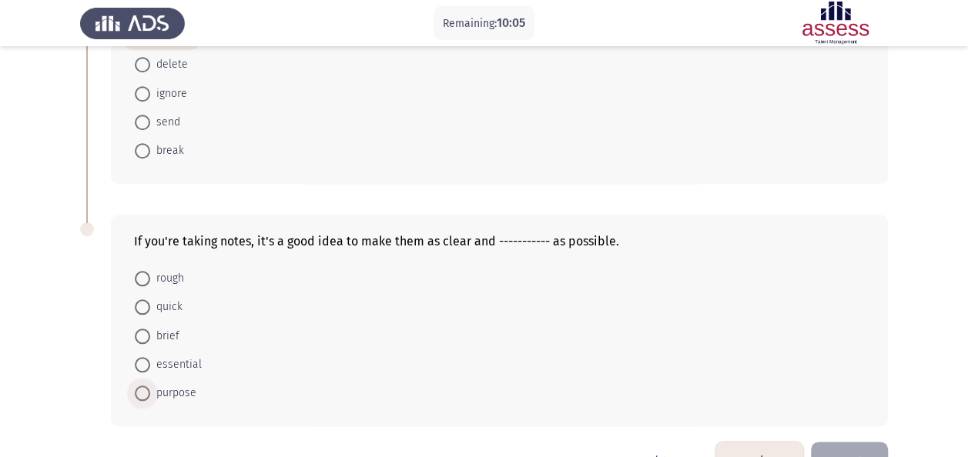
click at [164, 384] on span "purpose" at bounding box center [173, 393] width 46 height 18
click at [150, 386] on input "purpose" at bounding box center [142, 393] width 15 height 15
radio input "true"
click at [142, 329] on span at bounding box center [142, 336] width 15 height 15
click at [142, 329] on input "brief" at bounding box center [142, 336] width 15 height 15
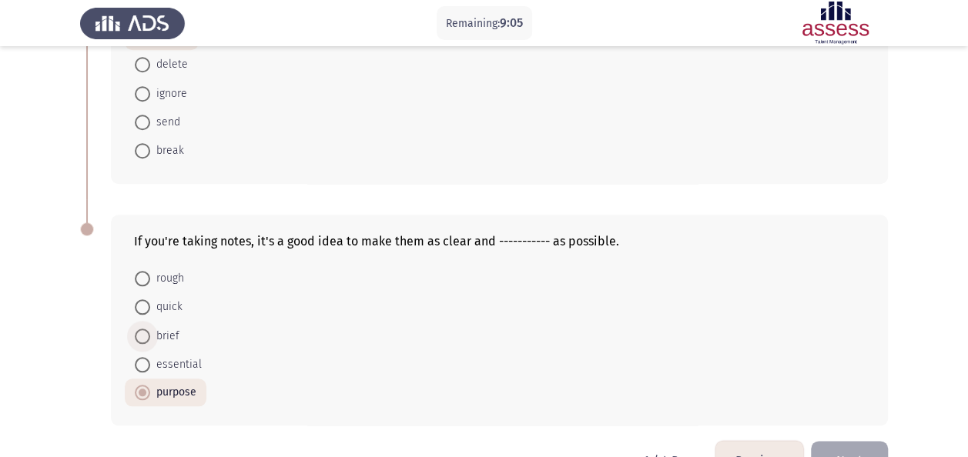
radio input "true"
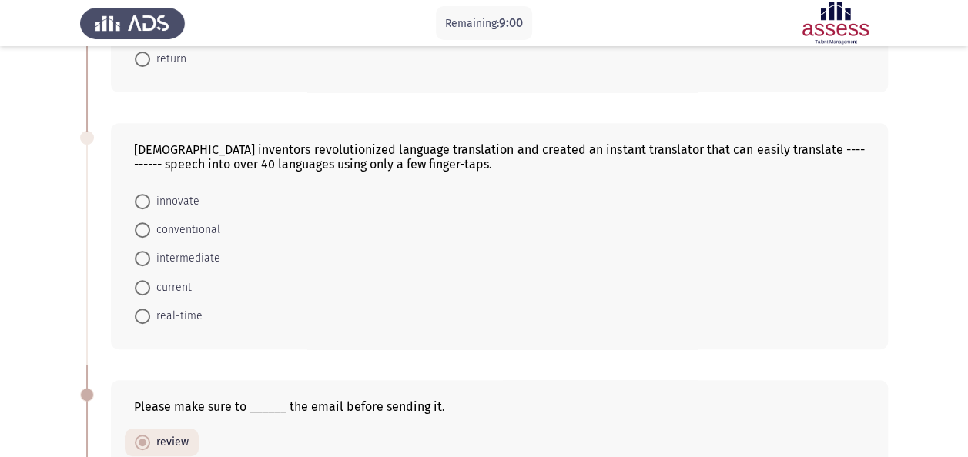
scroll to position [281, 0]
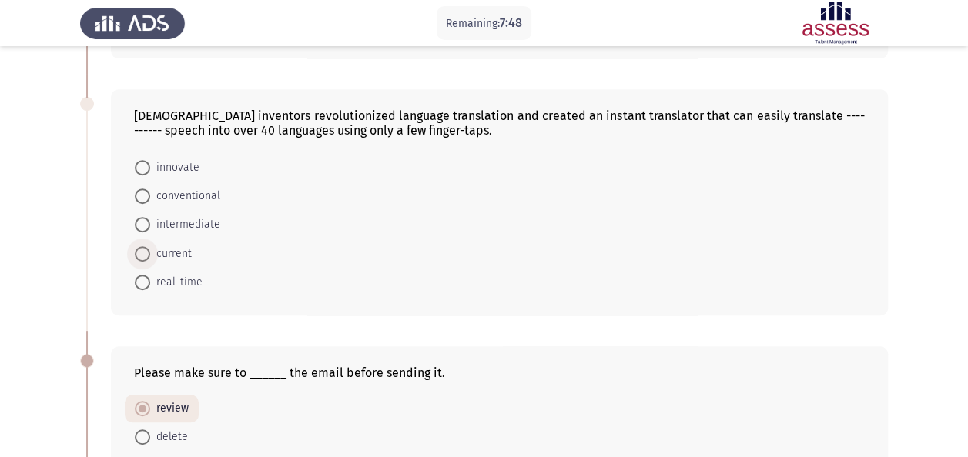
click at [151, 246] on span "current" at bounding box center [171, 254] width 42 height 18
click at [150, 246] on input "current" at bounding box center [142, 253] width 15 height 15
radio input "true"
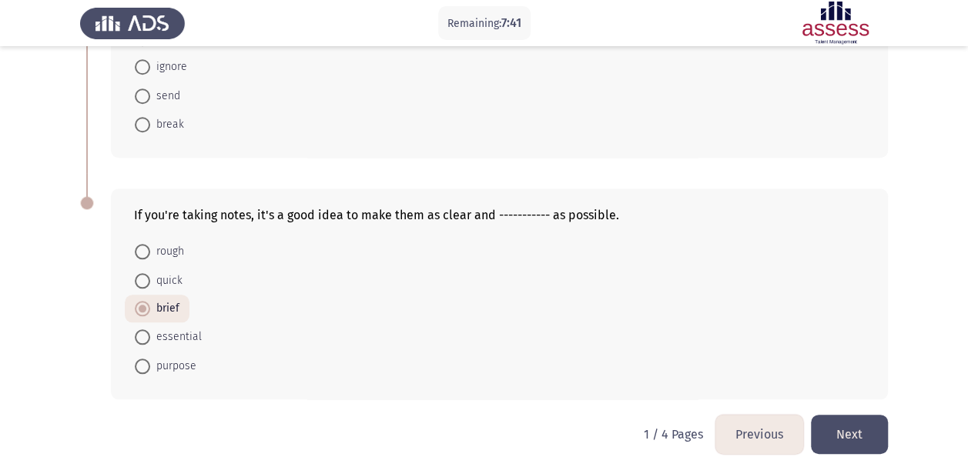
scroll to position [691, 0]
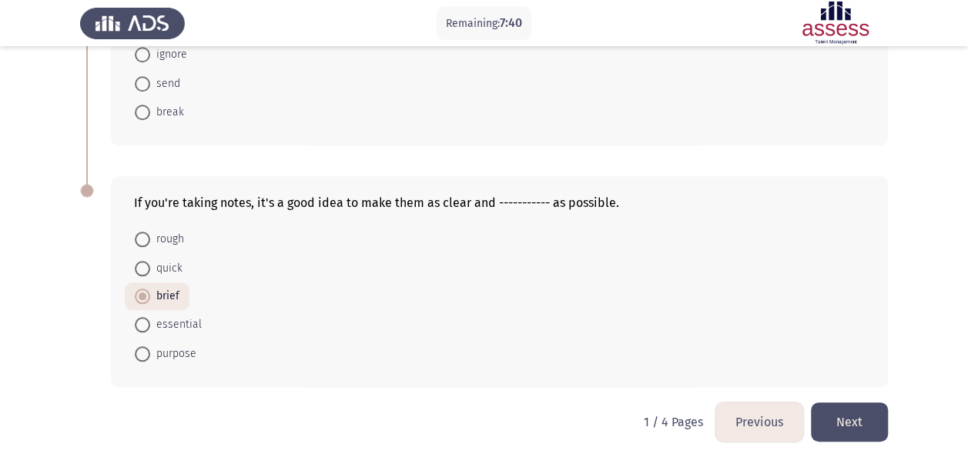
click at [876, 403] on button "Next" at bounding box center [849, 422] width 77 height 39
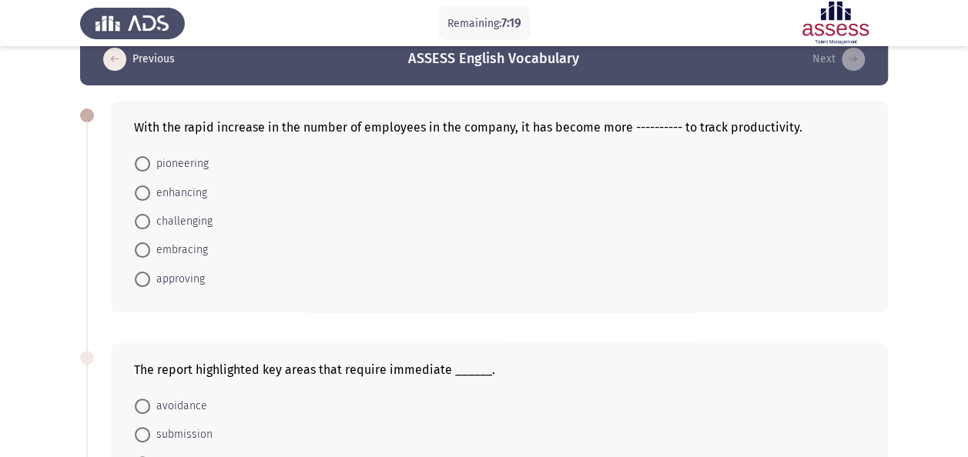
scroll to position [35, 0]
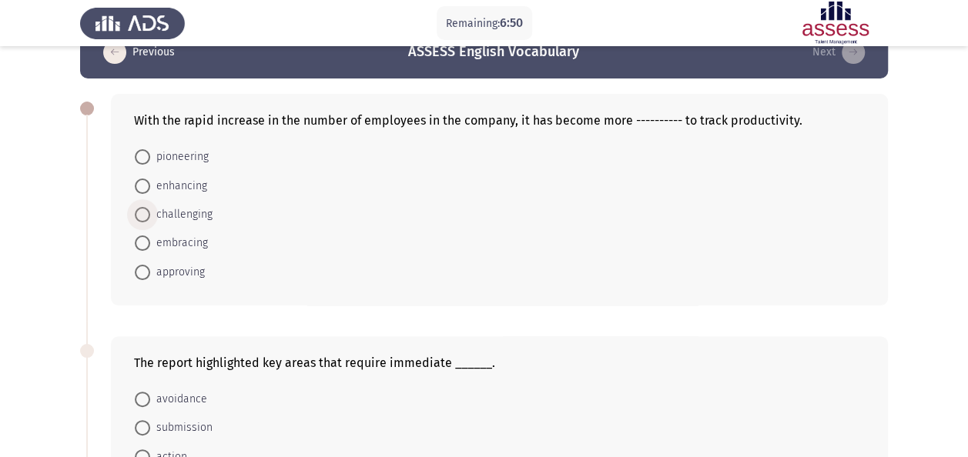
click at [172, 215] on span "challenging" at bounding box center [181, 215] width 62 height 18
click at [150, 215] on input "challenging" at bounding box center [142, 214] width 15 height 15
radio input "true"
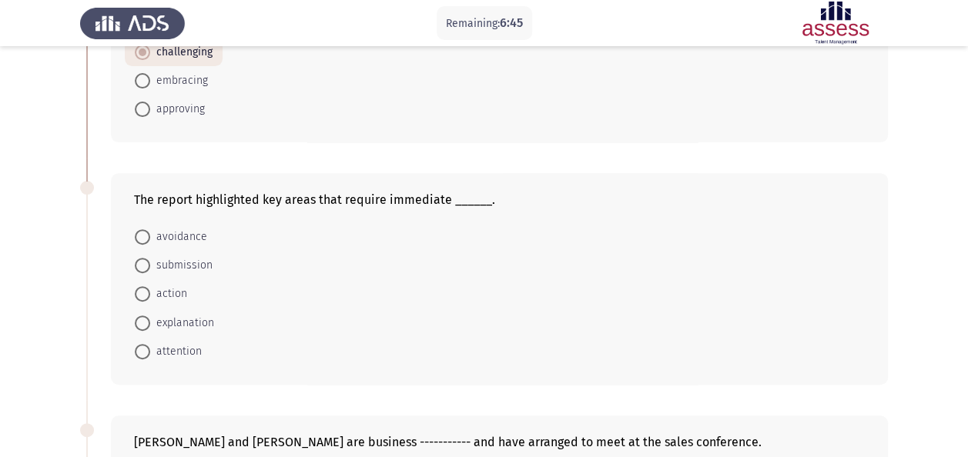
scroll to position [196, 0]
click at [172, 356] on span "attention" at bounding box center [176, 353] width 52 height 18
click at [150, 356] on input "attention" at bounding box center [142, 353] width 15 height 15
radio input "true"
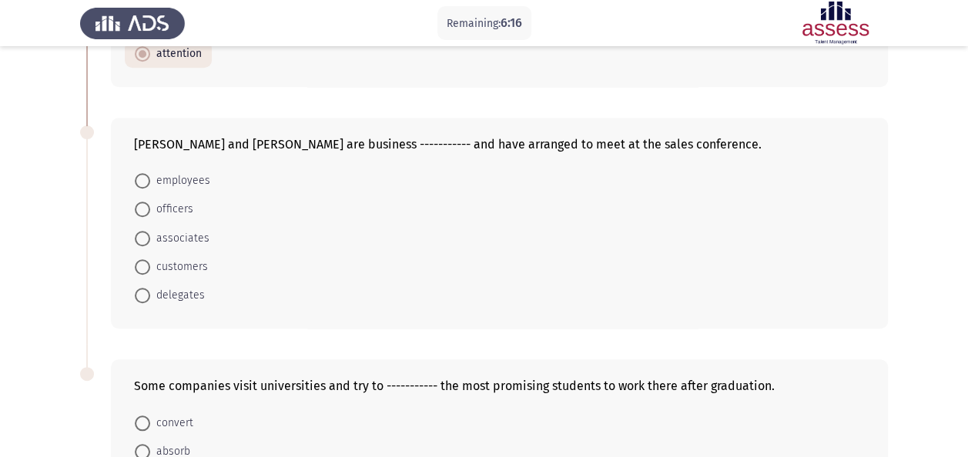
scroll to position [495, 0]
click at [175, 177] on span "employees" at bounding box center [180, 180] width 60 height 18
click at [150, 177] on input "employees" at bounding box center [142, 179] width 15 height 15
radio input "true"
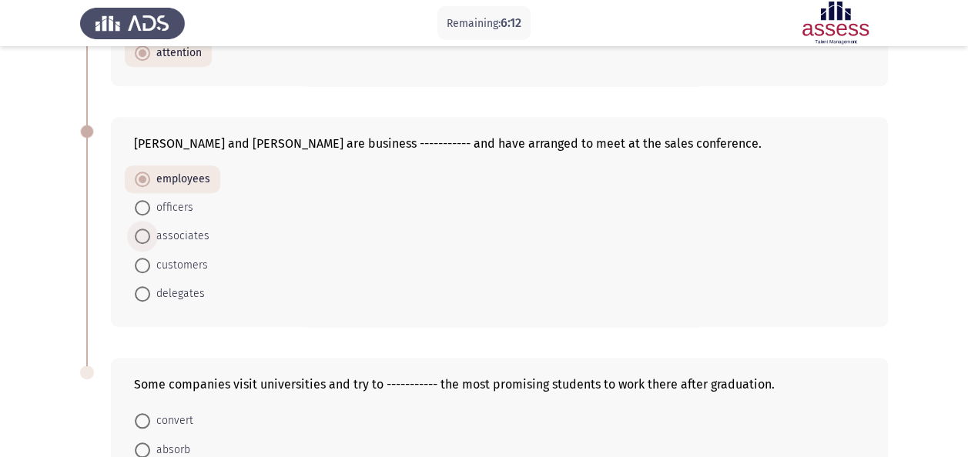
click at [173, 231] on span "associates" at bounding box center [179, 236] width 59 height 18
click at [150, 231] on input "associates" at bounding box center [142, 236] width 15 height 15
radio input "true"
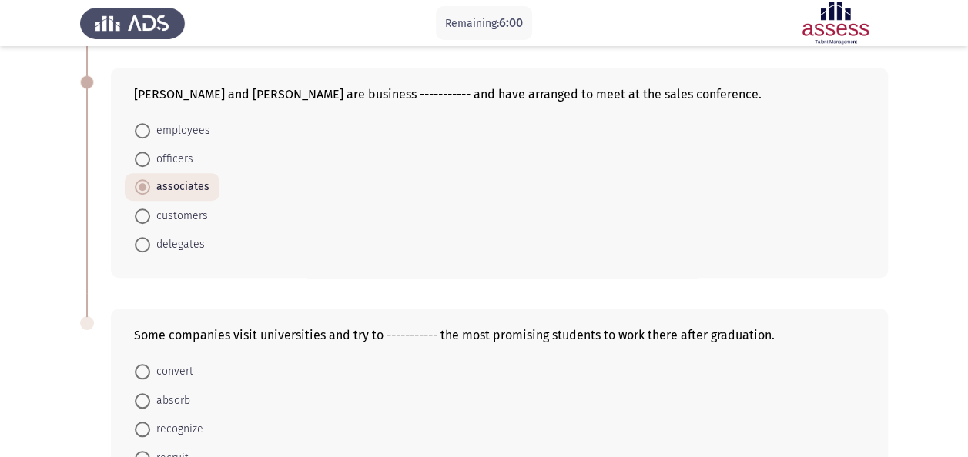
scroll to position [547, 0]
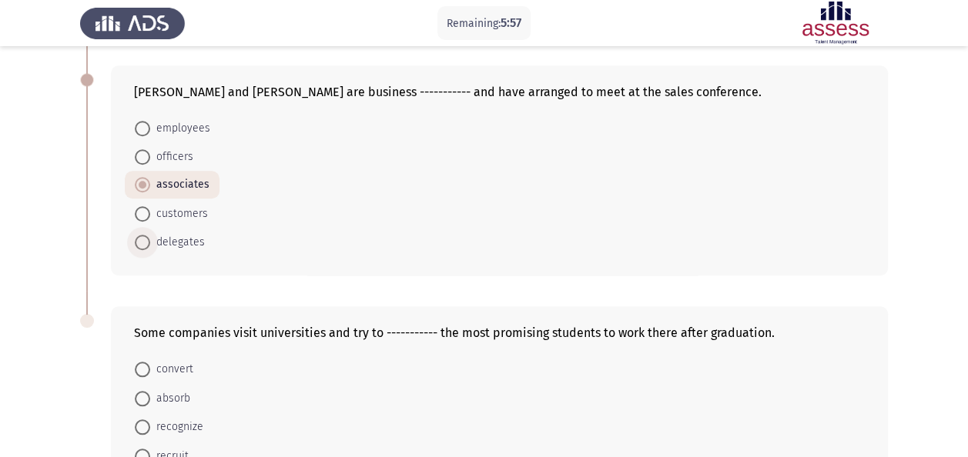
click at [149, 239] on span at bounding box center [142, 242] width 15 height 15
click at [149, 239] on input "delegates" at bounding box center [142, 242] width 15 height 15
radio input "true"
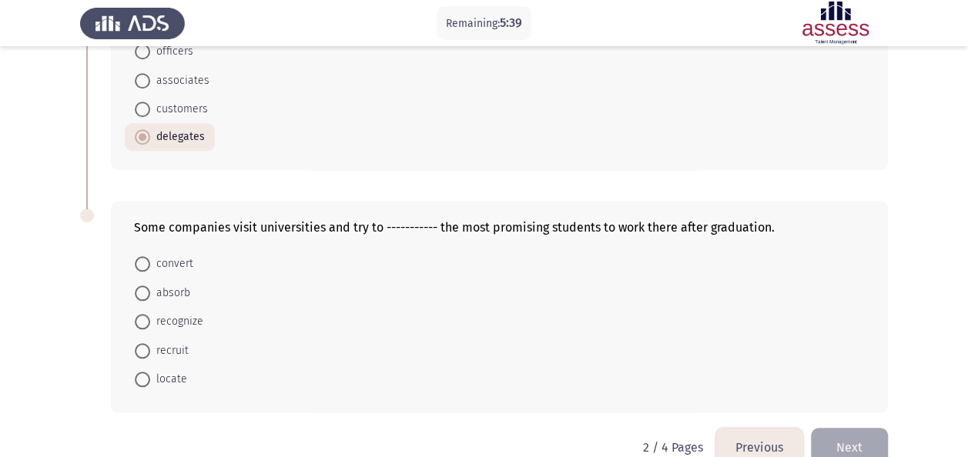
scroll to position [665, 0]
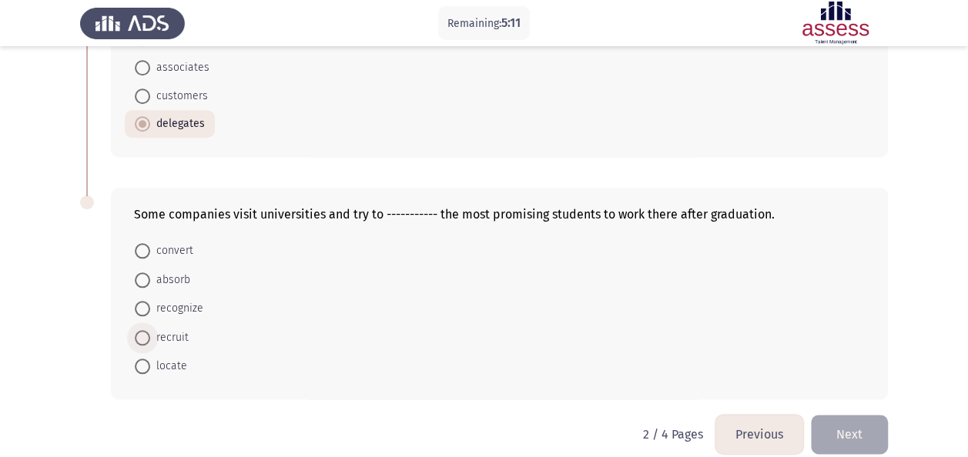
click at [165, 336] on span "recruit" at bounding box center [169, 338] width 38 height 18
click at [150, 336] on input "recruit" at bounding box center [142, 337] width 15 height 15
radio input "true"
click at [845, 422] on button "Next" at bounding box center [849, 433] width 77 height 39
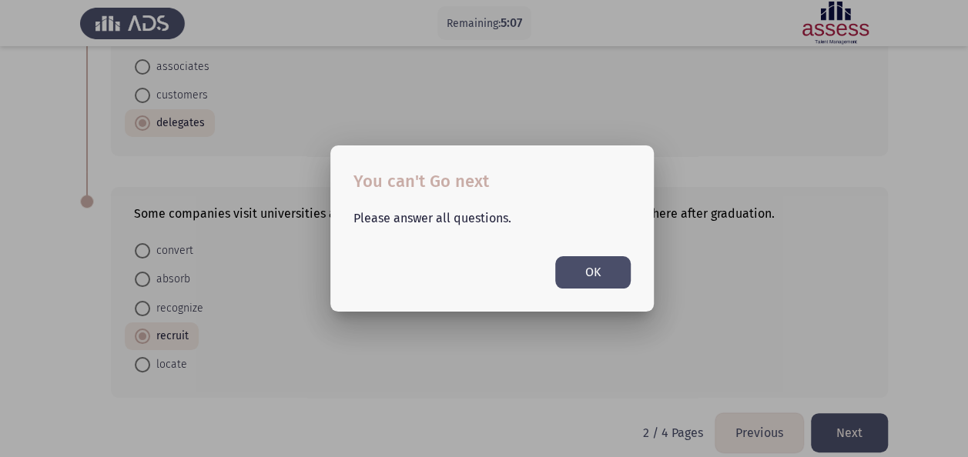
click at [582, 280] on button "OK" at bounding box center [592, 272] width 75 height 32
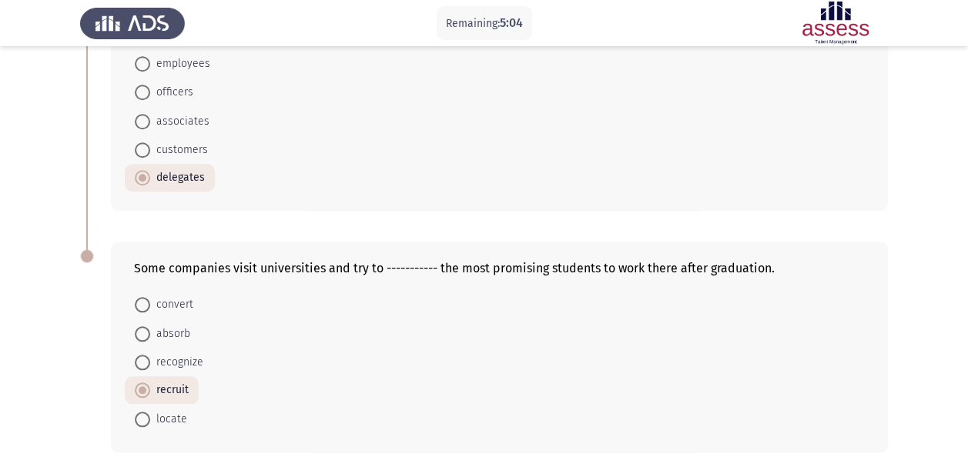
scroll to position [677, 0]
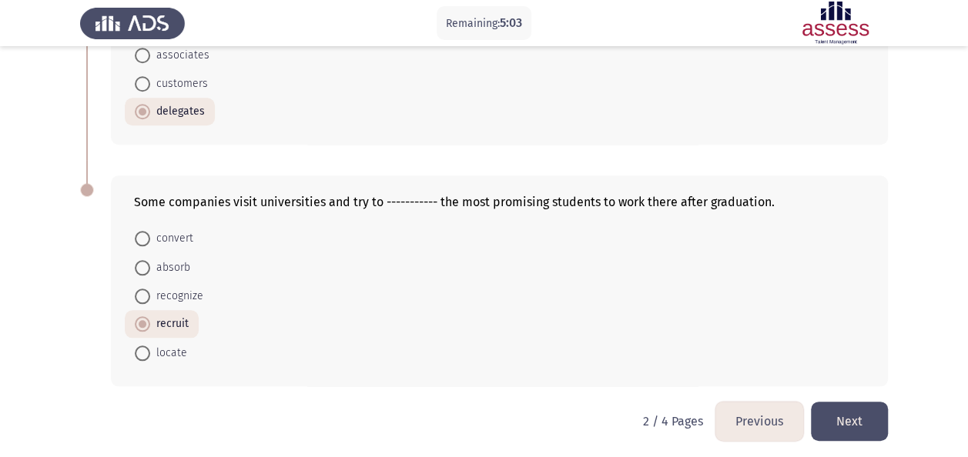
click at [773, 416] on button "Previous" at bounding box center [759, 421] width 88 height 39
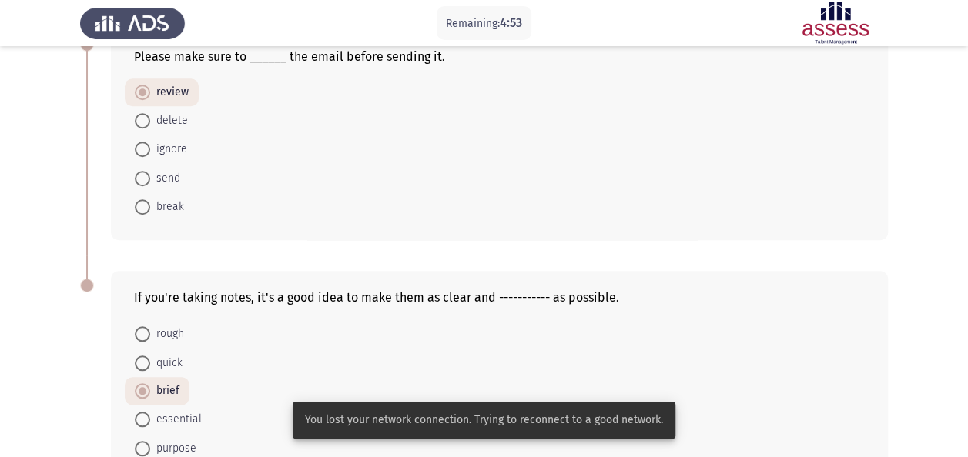
scroll to position [691, 0]
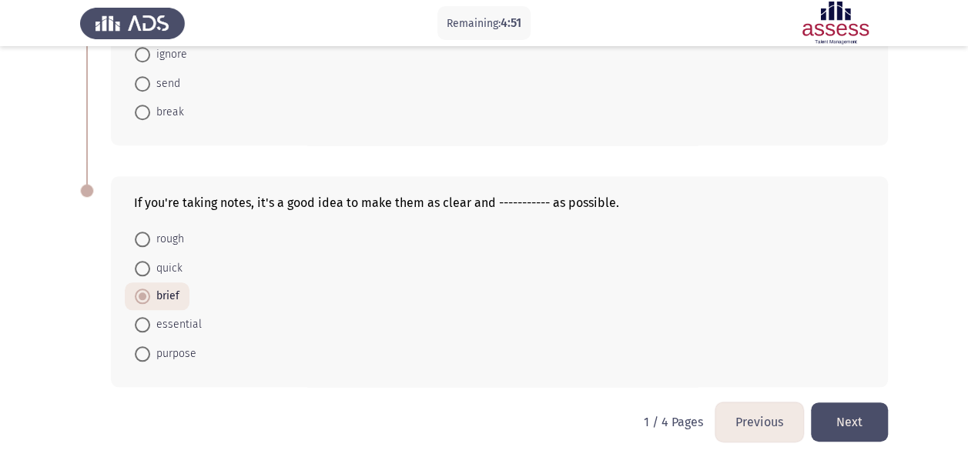
click at [858, 413] on button "Next" at bounding box center [849, 422] width 77 height 39
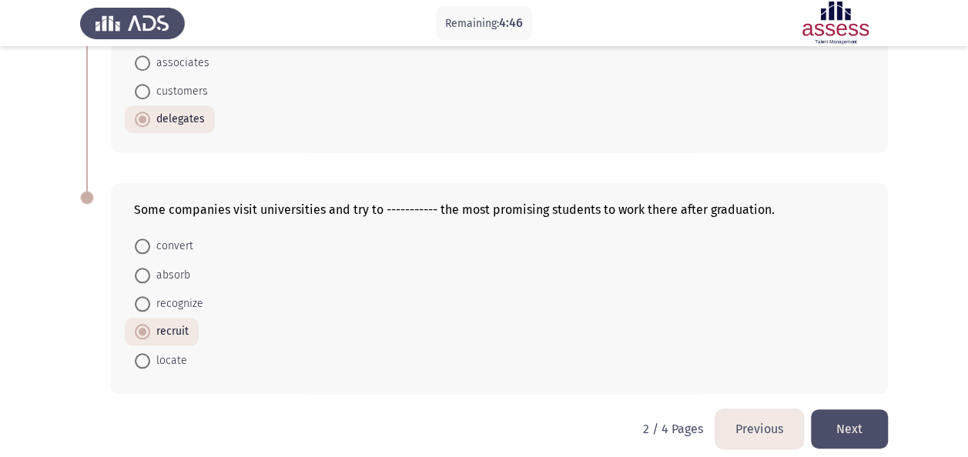
scroll to position [677, 0]
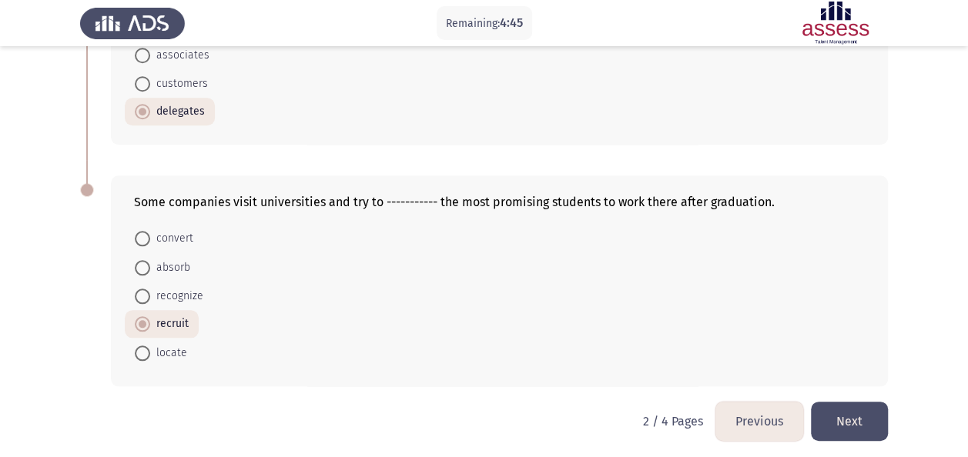
click at [848, 413] on button "Next" at bounding box center [849, 421] width 77 height 39
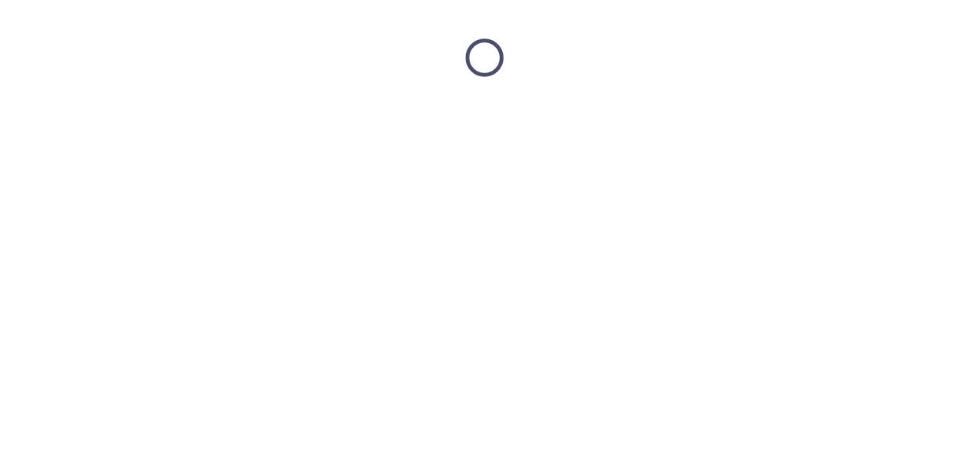
scroll to position [0, 0]
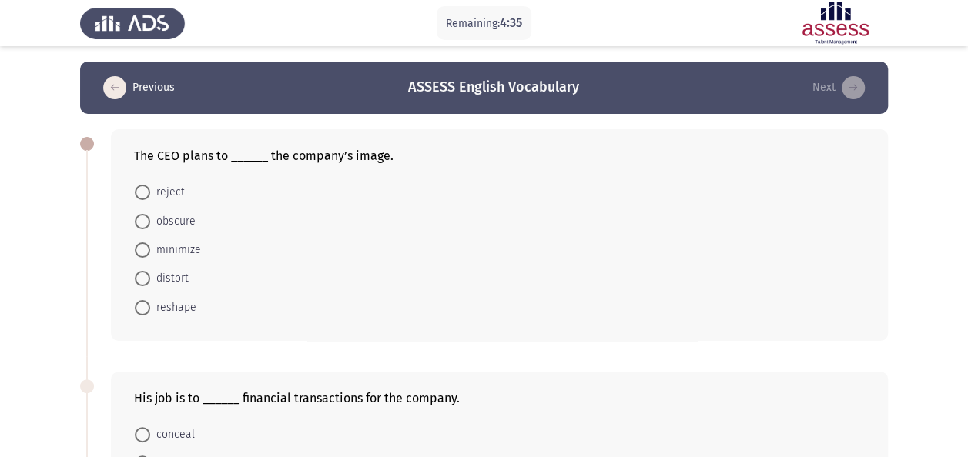
click at [177, 309] on span "reshape" at bounding box center [173, 308] width 46 height 18
click at [150, 309] on input "reshape" at bounding box center [142, 307] width 15 height 15
radio input "true"
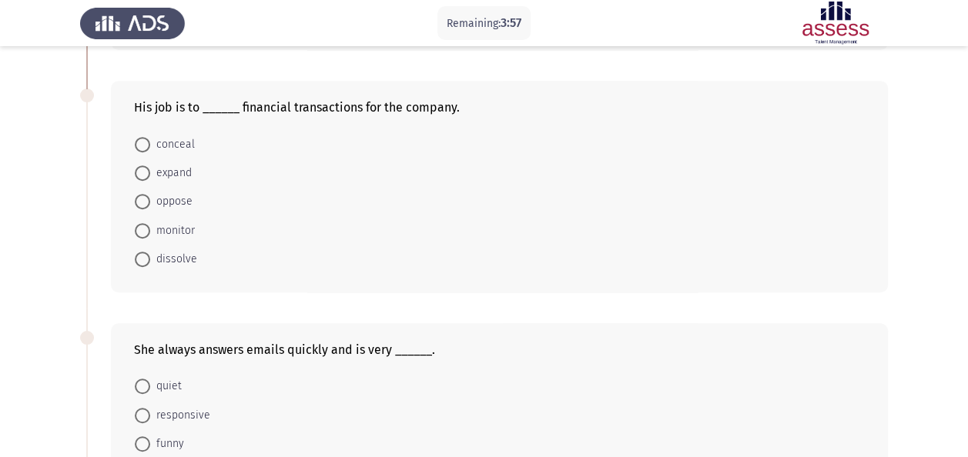
scroll to position [285, 0]
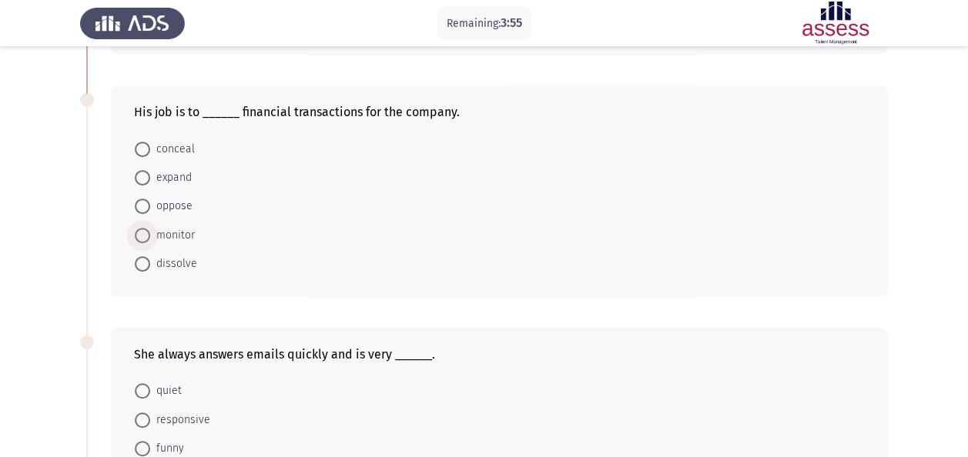
click at [180, 231] on span "monitor" at bounding box center [172, 235] width 45 height 18
click at [150, 231] on input "monitor" at bounding box center [142, 235] width 15 height 15
radio input "true"
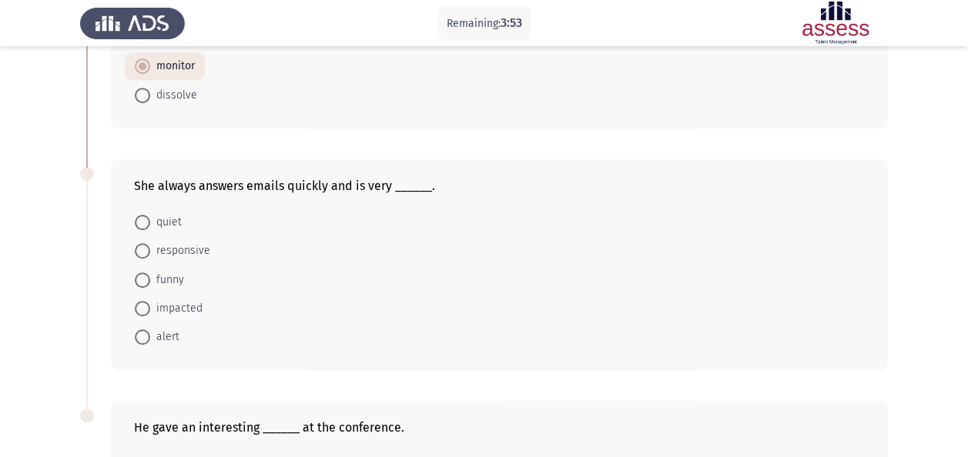
scroll to position [456, 0]
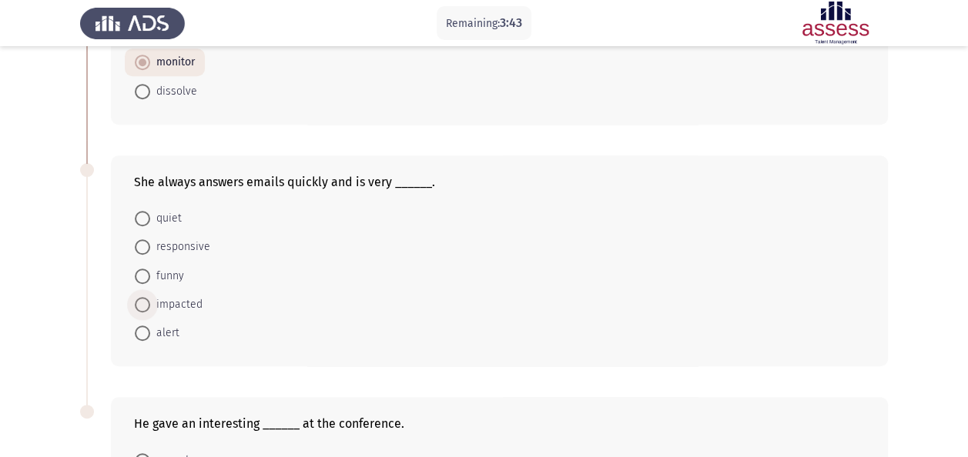
click at [169, 300] on span "impacted" at bounding box center [176, 305] width 52 height 18
click at [150, 300] on input "impacted" at bounding box center [142, 304] width 15 height 15
radio input "true"
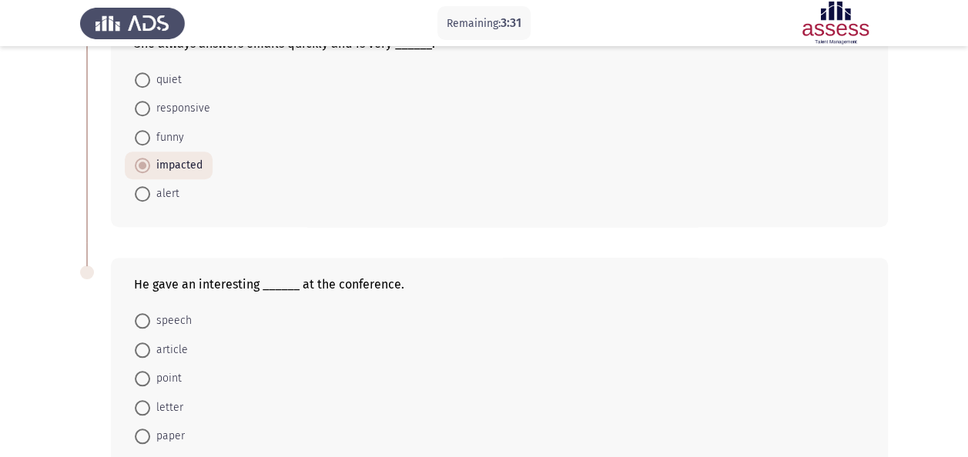
scroll to position [596, 0]
click at [149, 198] on label "alert" at bounding box center [157, 193] width 45 height 18
click at [149, 198] on input "alert" at bounding box center [142, 193] width 15 height 15
radio input "true"
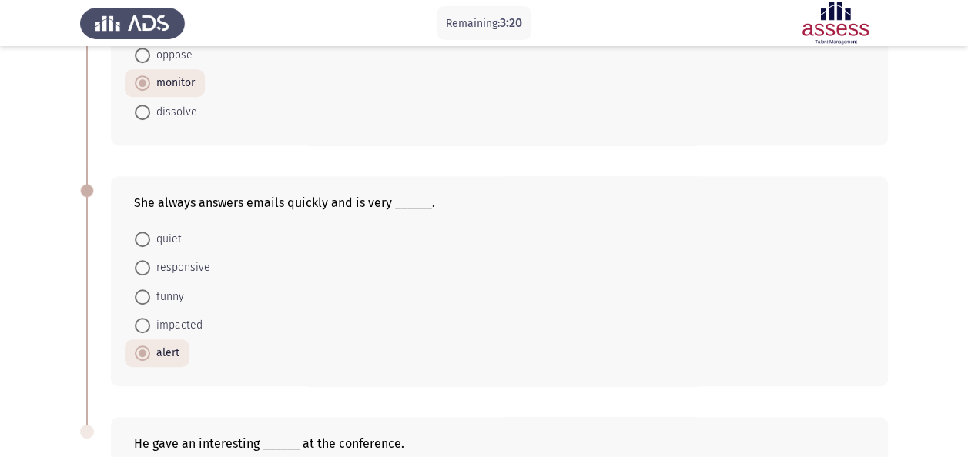
scroll to position [654, 0]
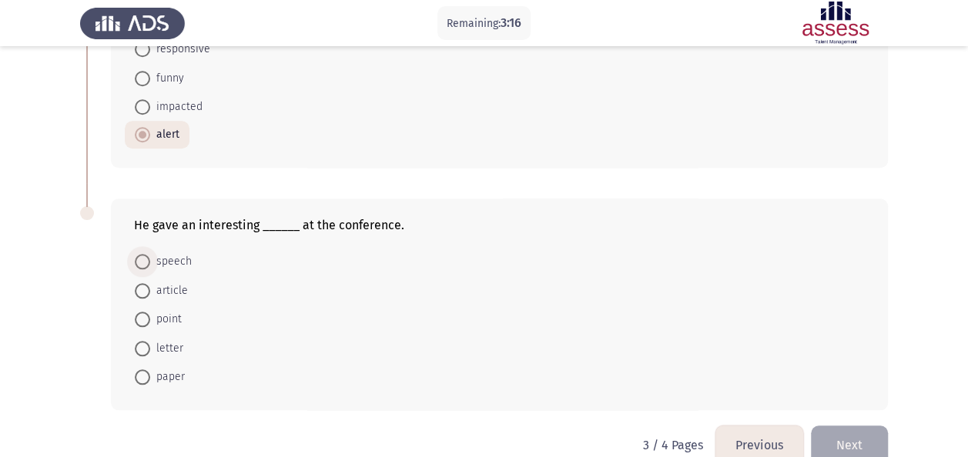
click at [175, 259] on span "speech" at bounding box center [171, 261] width 42 height 18
click at [150, 259] on input "speech" at bounding box center [142, 261] width 15 height 15
radio input "true"
click at [854, 428] on button "Next" at bounding box center [849, 444] width 77 height 39
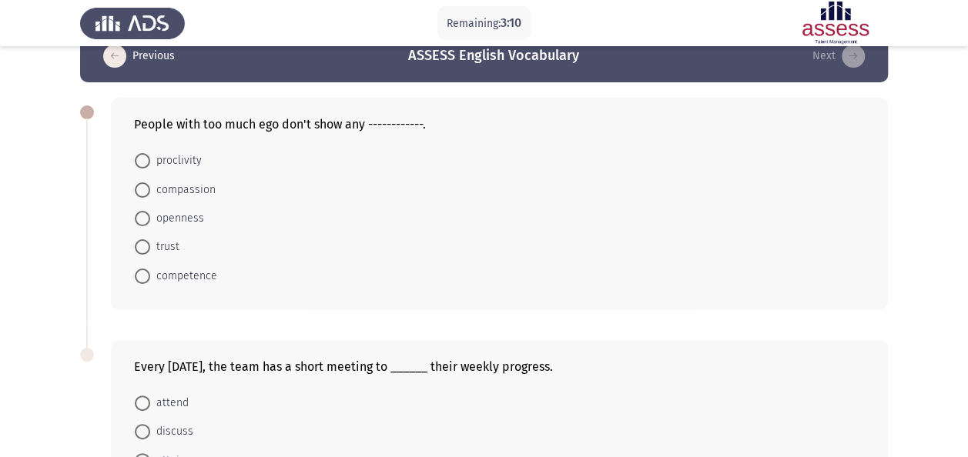
scroll to position [31, 0]
click at [212, 282] on span "competence" at bounding box center [183, 277] width 67 height 18
click at [150, 282] on input "competence" at bounding box center [142, 276] width 15 height 15
radio input "true"
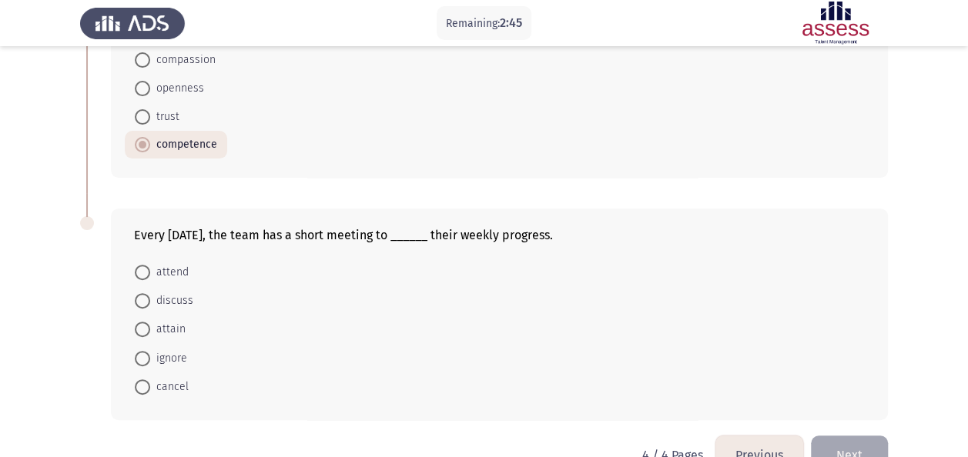
scroll to position [117, 0]
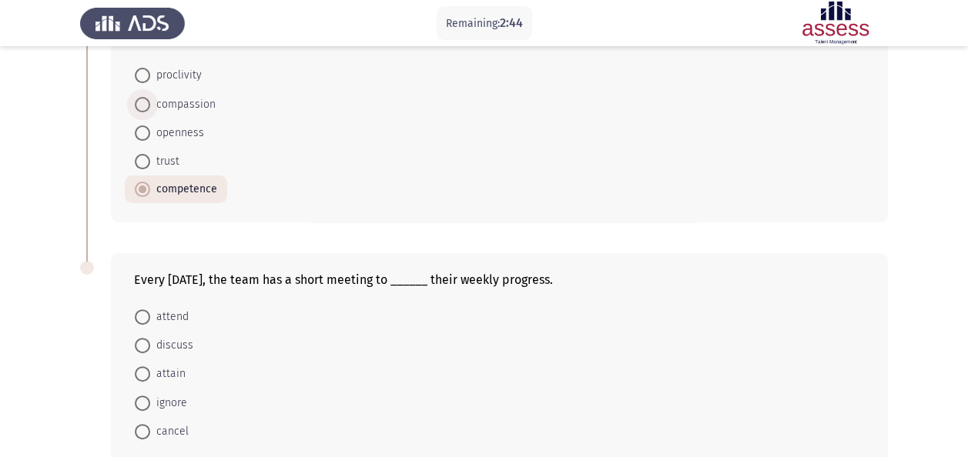
click at [199, 102] on span "compassion" at bounding box center [182, 104] width 65 height 18
click at [150, 102] on input "compassion" at bounding box center [142, 104] width 15 height 15
radio input "true"
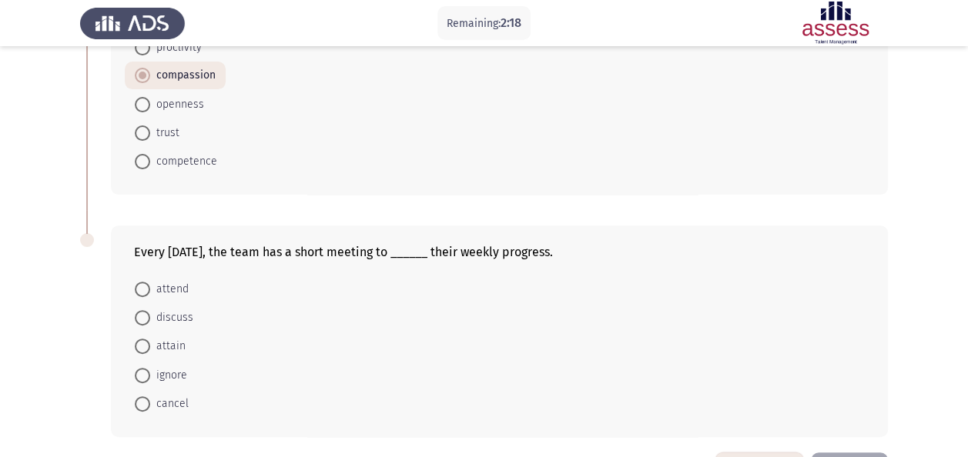
scroll to position [199, 0]
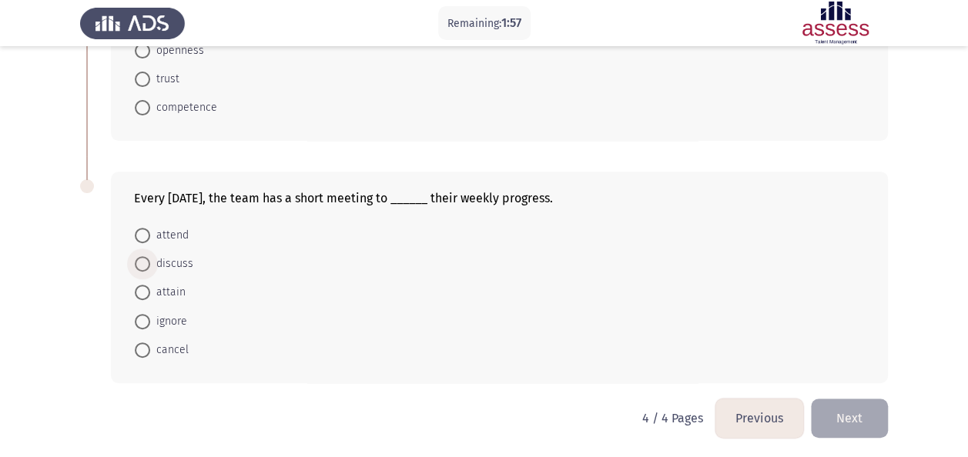
click at [159, 262] on span "discuss" at bounding box center [171, 264] width 43 height 18
click at [150, 262] on input "discuss" at bounding box center [142, 263] width 15 height 15
radio input "true"
click at [732, 407] on button "Previous" at bounding box center [759, 418] width 88 height 39
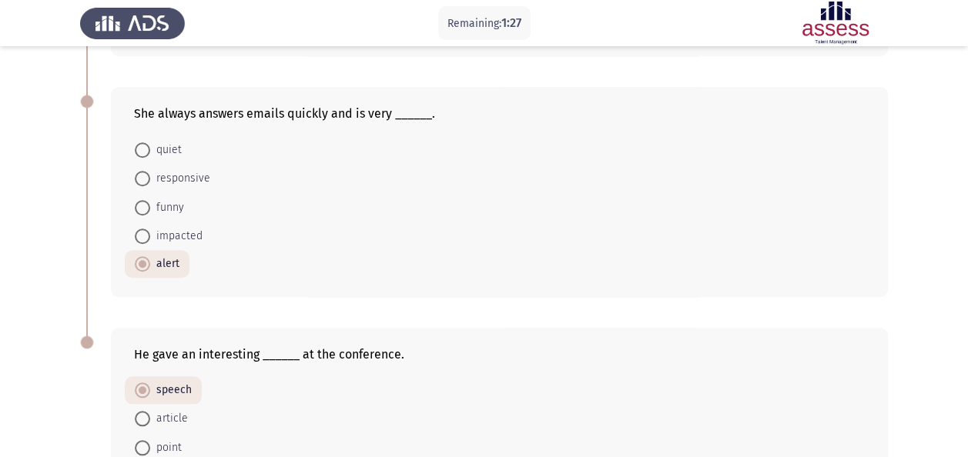
scroll to position [524, 0]
click at [165, 179] on span "responsive" at bounding box center [180, 179] width 60 height 18
click at [150, 179] on input "responsive" at bounding box center [142, 179] width 15 height 15
radio input "true"
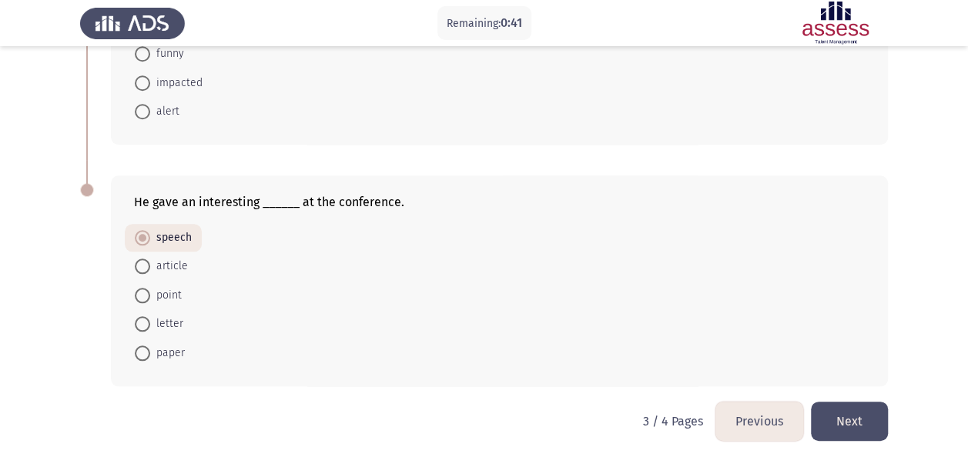
click at [865, 407] on button "Next" at bounding box center [849, 421] width 77 height 39
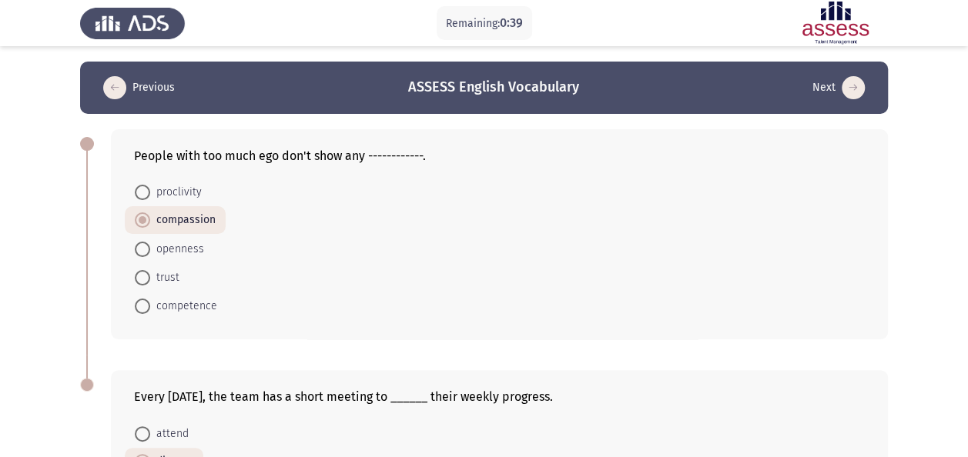
scroll to position [198, 0]
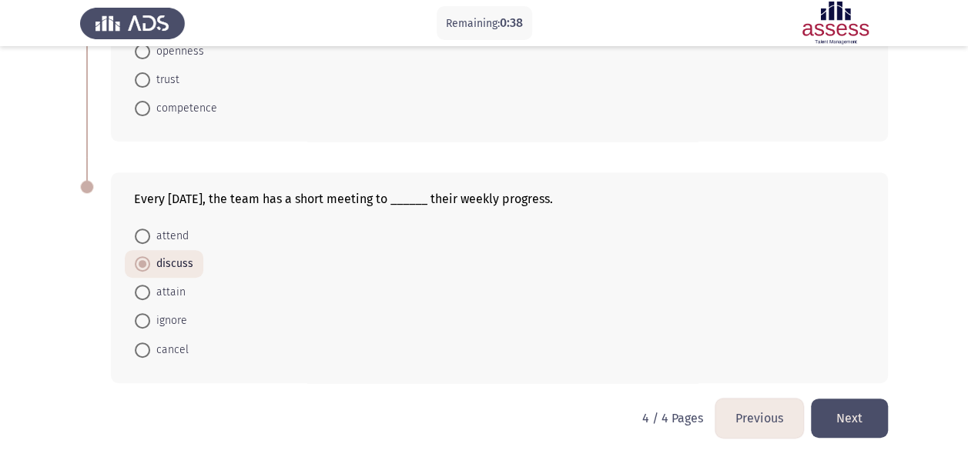
click at [855, 412] on button "Next" at bounding box center [849, 418] width 77 height 39
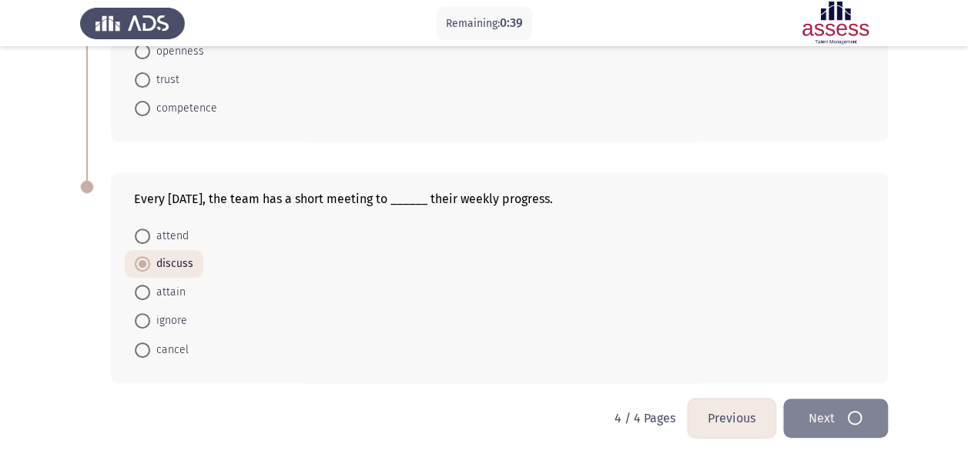
scroll to position [0, 0]
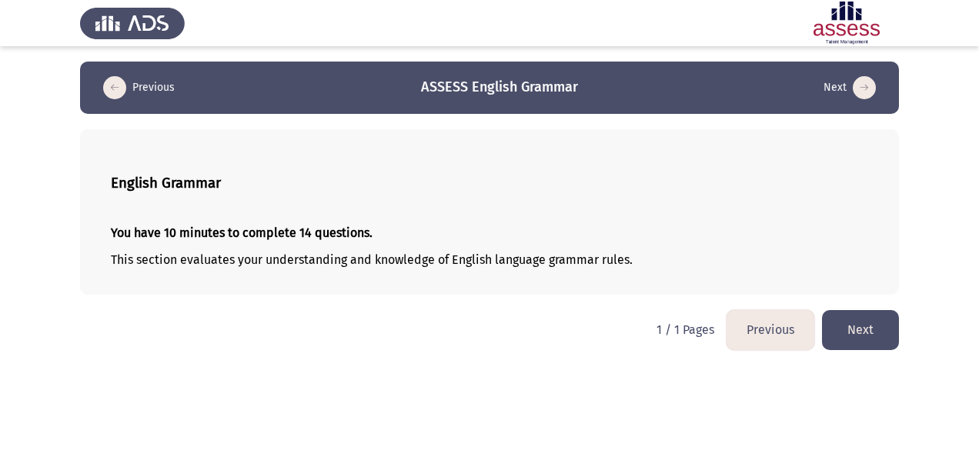
click at [853, 325] on button "Next" at bounding box center [860, 329] width 77 height 39
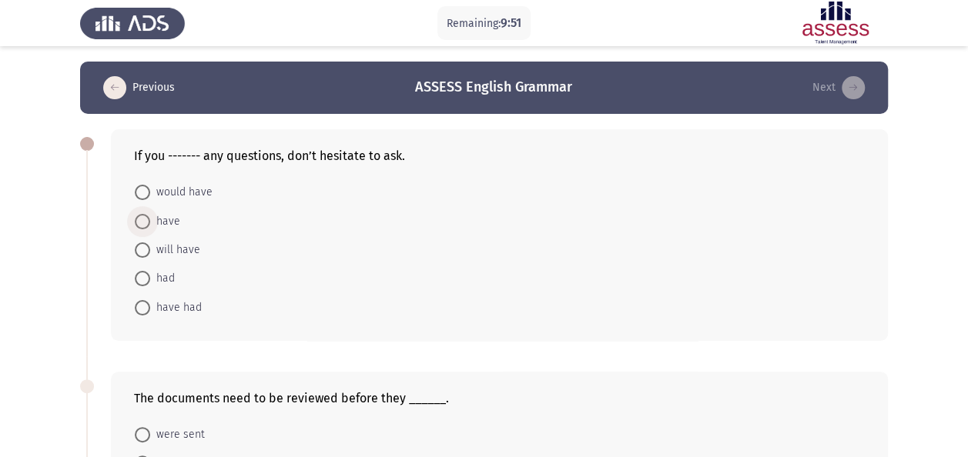
click at [148, 226] on span at bounding box center [142, 221] width 15 height 15
click at [148, 226] on input "have" at bounding box center [142, 221] width 15 height 15
radio input "true"
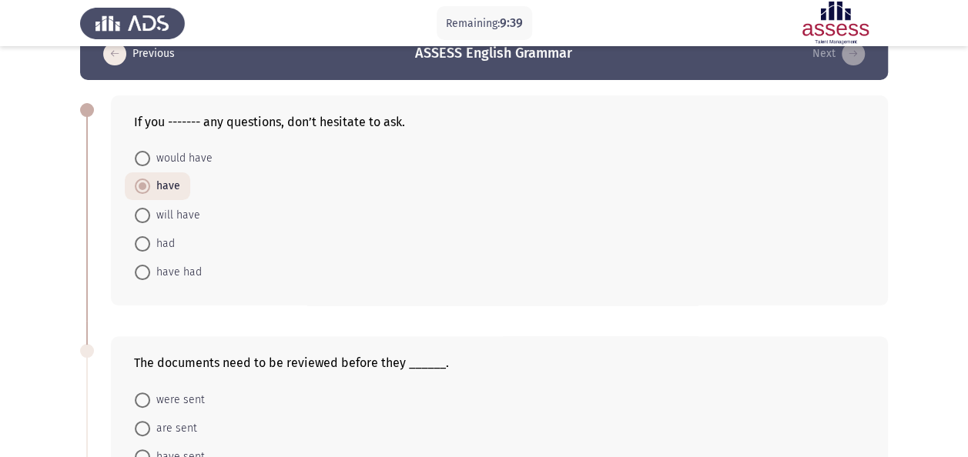
scroll to position [168, 0]
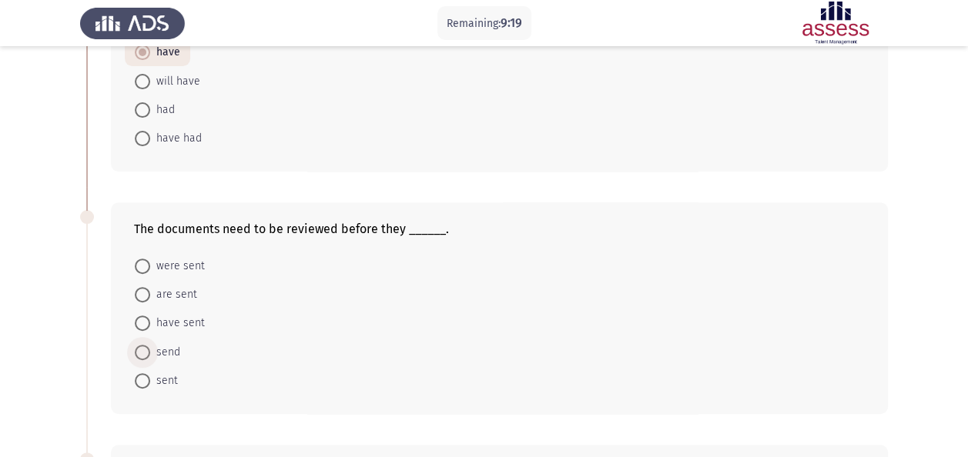
click at [166, 349] on span "send" at bounding box center [165, 352] width 30 height 18
click at [150, 349] on input "send" at bounding box center [142, 352] width 15 height 15
radio input "true"
click at [174, 294] on span "are sent" at bounding box center [173, 295] width 47 height 18
click at [150, 294] on input "are sent" at bounding box center [142, 294] width 15 height 15
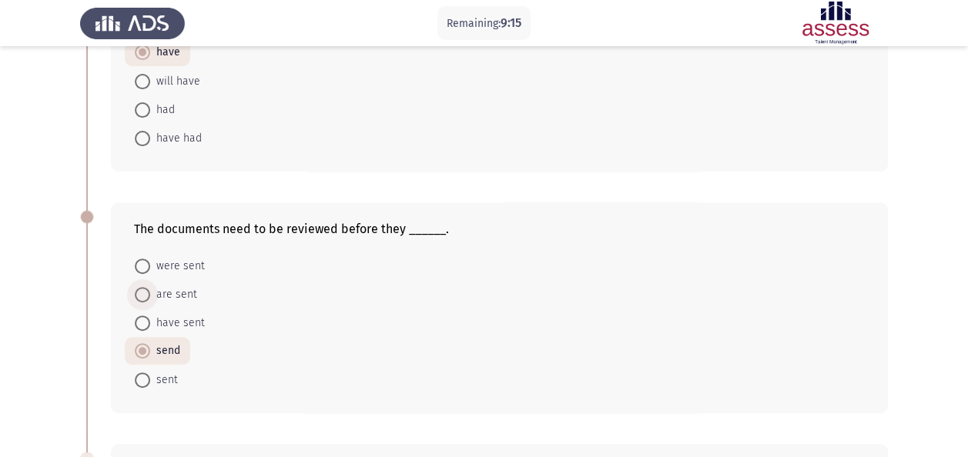
radio input "true"
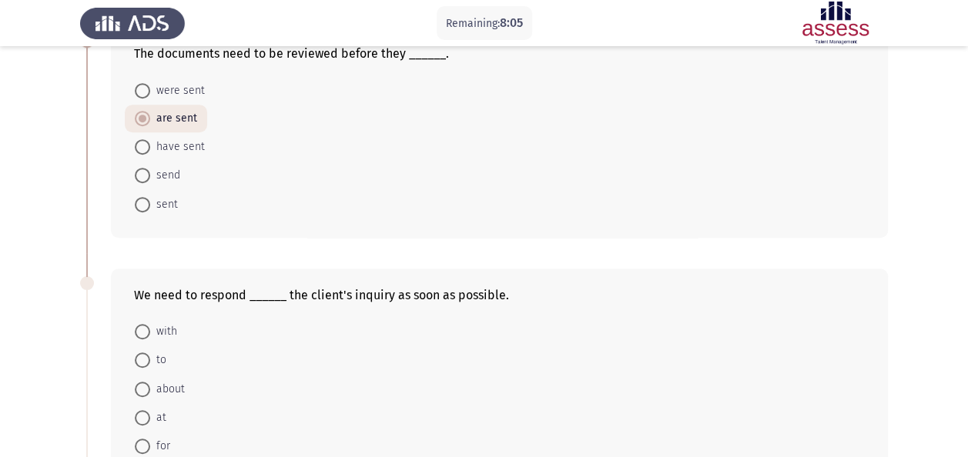
scroll to position [382, 0]
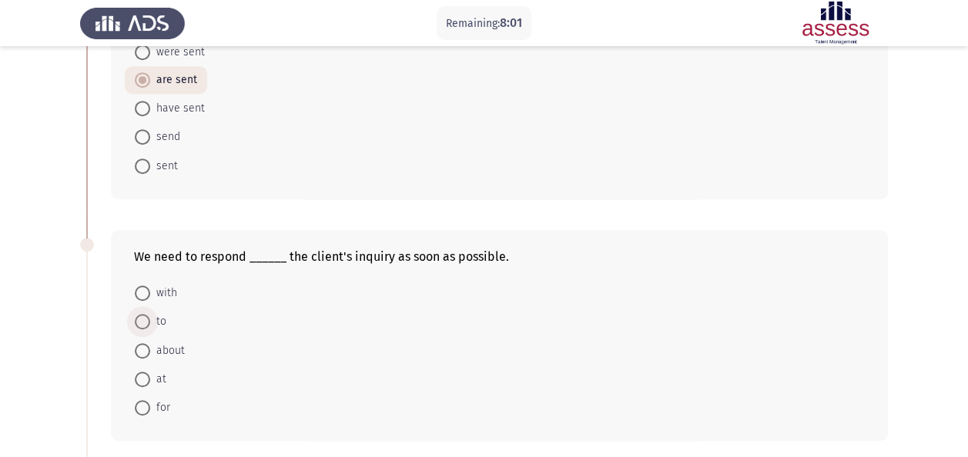
click at [144, 315] on span at bounding box center [142, 321] width 15 height 15
click at [144, 315] on input "to" at bounding box center [142, 321] width 15 height 15
radio input "true"
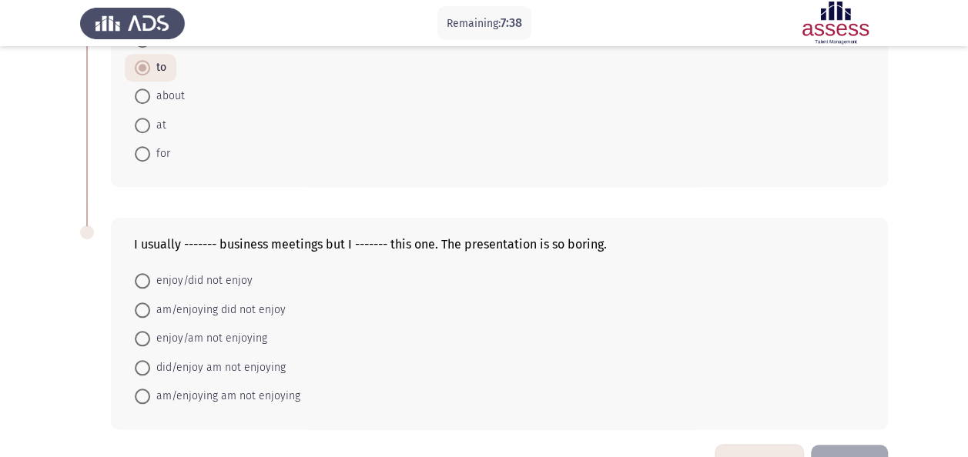
scroll to position [636, 0]
click at [211, 279] on span "enjoy/did not enjoy" at bounding box center [201, 280] width 102 height 18
click at [150, 279] on input "enjoy/did not enjoy" at bounding box center [142, 279] width 15 height 15
radio input "true"
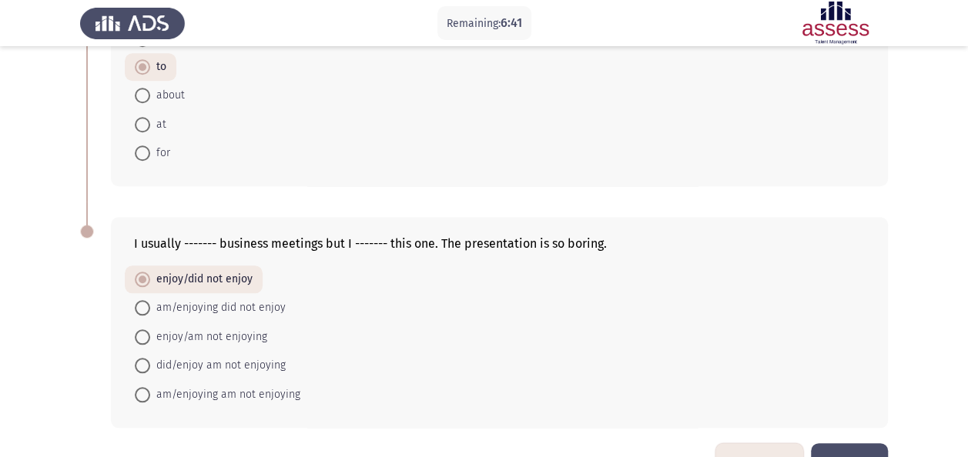
click at [868, 436] on div "I usually ------- business meetings but I ------- this one. The presentation is…" at bounding box center [483, 322] width 807 height 241
click at [858, 446] on button "Next" at bounding box center [849, 462] width 77 height 39
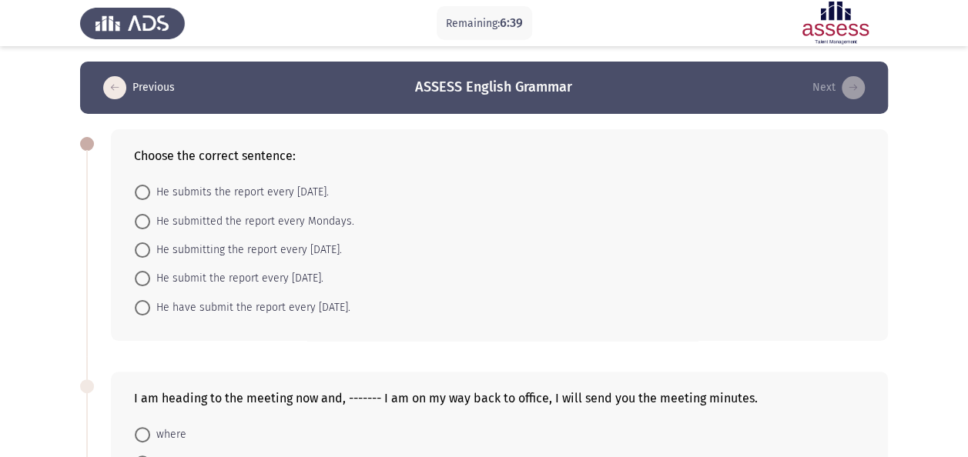
scroll to position [46, 0]
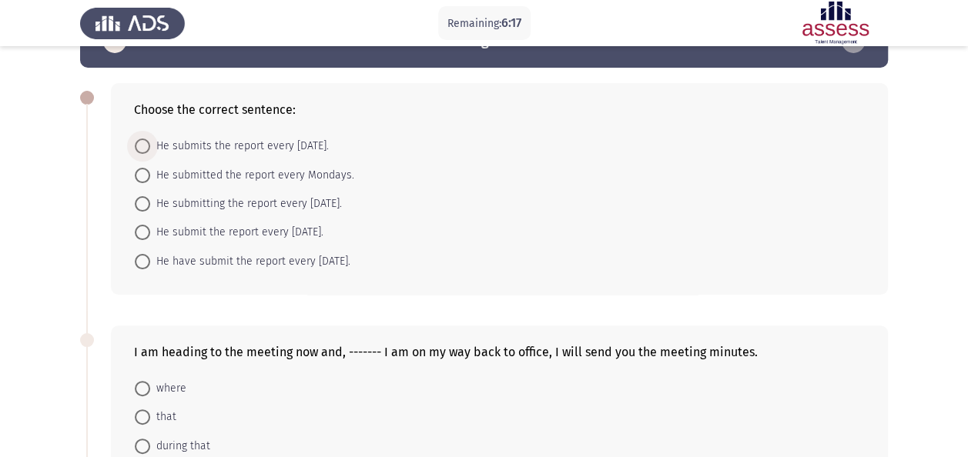
click at [234, 142] on span "He submits the report every [DATE]." at bounding box center [239, 146] width 179 height 18
click at [150, 142] on input "He submits the report every [DATE]." at bounding box center [142, 146] width 15 height 15
radio input "true"
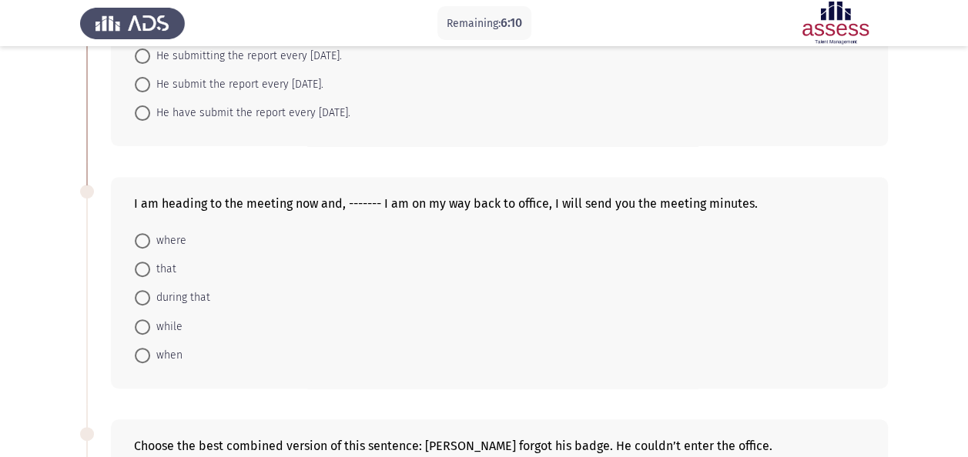
scroll to position [207, 0]
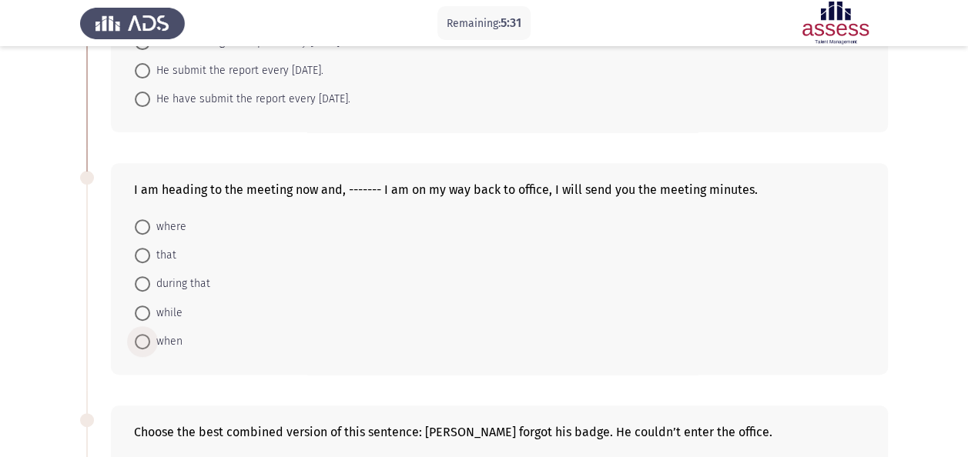
click at [159, 336] on span "when" at bounding box center [166, 342] width 32 height 18
click at [150, 336] on input "when" at bounding box center [142, 341] width 15 height 15
radio input "true"
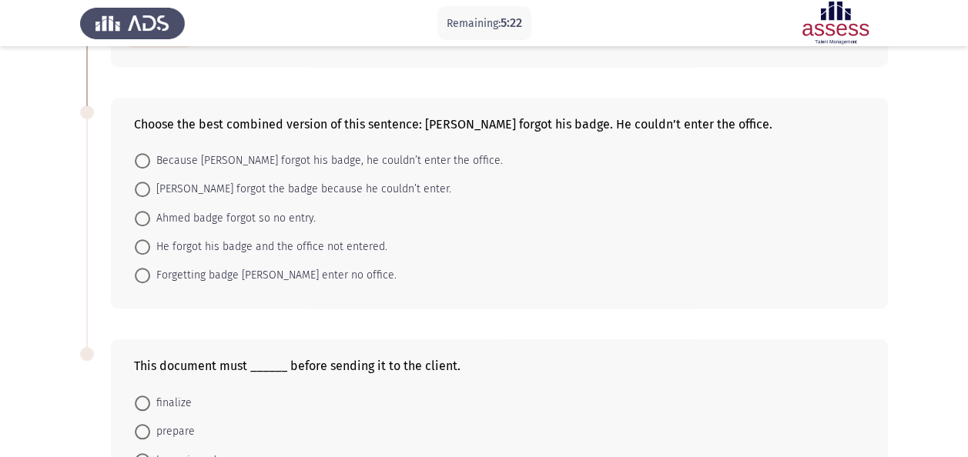
scroll to position [516, 0]
click at [269, 155] on span "Because [PERSON_NAME] forgot his badge, he couldn’t enter the office." at bounding box center [326, 159] width 353 height 18
click at [150, 155] on input "Because [PERSON_NAME] forgot his badge, he couldn’t enter the office." at bounding box center [142, 159] width 15 height 15
radio input "true"
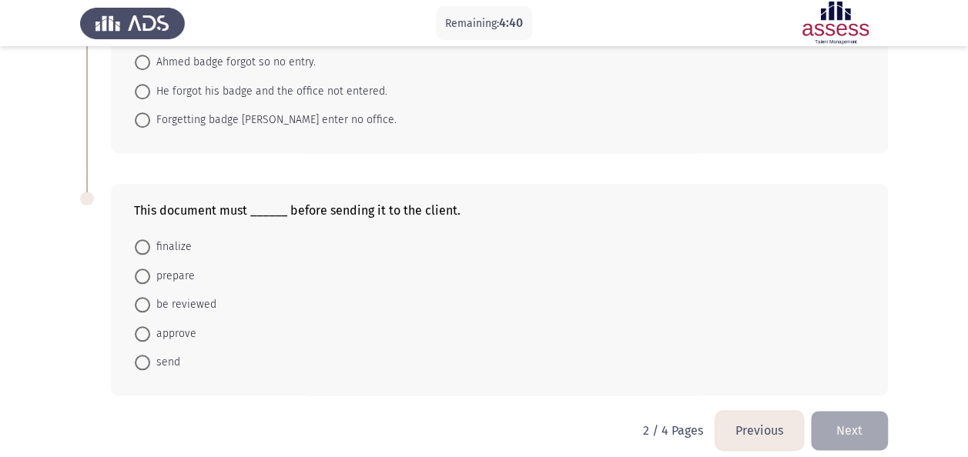
scroll to position [678, 0]
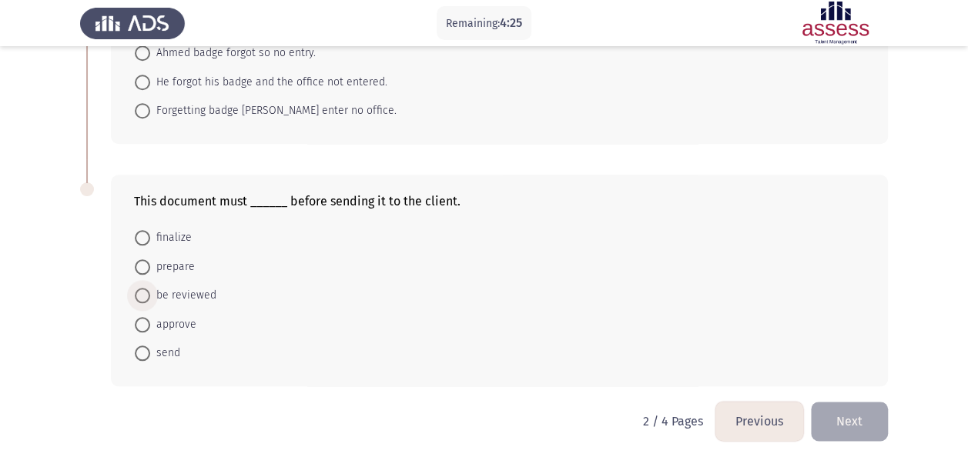
click at [186, 289] on span "be reviewed" at bounding box center [183, 295] width 66 height 18
click at [150, 289] on input "be reviewed" at bounding box center [142, 295] width 15 height 15
radio input "true"
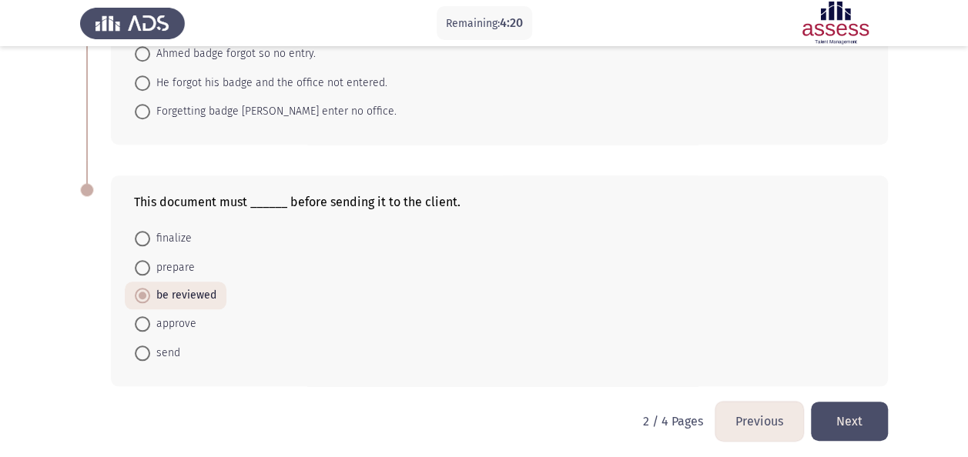
click at [832, 422] on button "Next" at bounding box center [849, 421] width 77 height 39
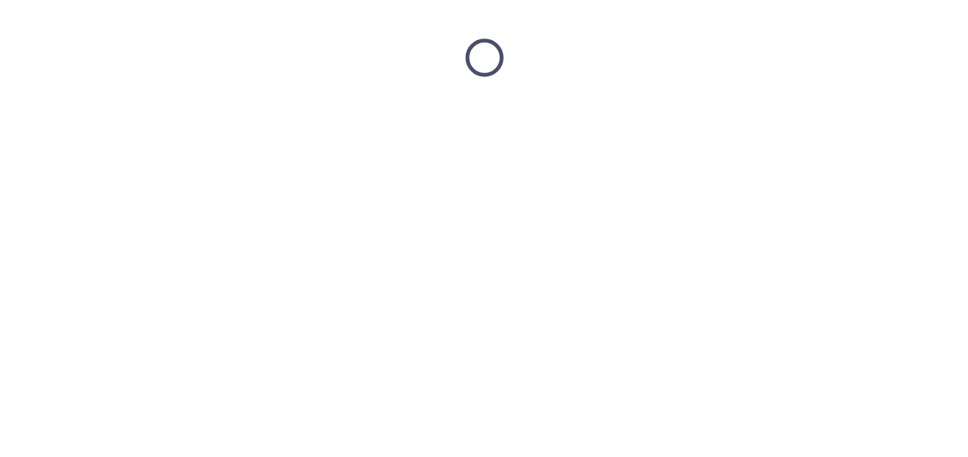
scroll to position [0, 0]
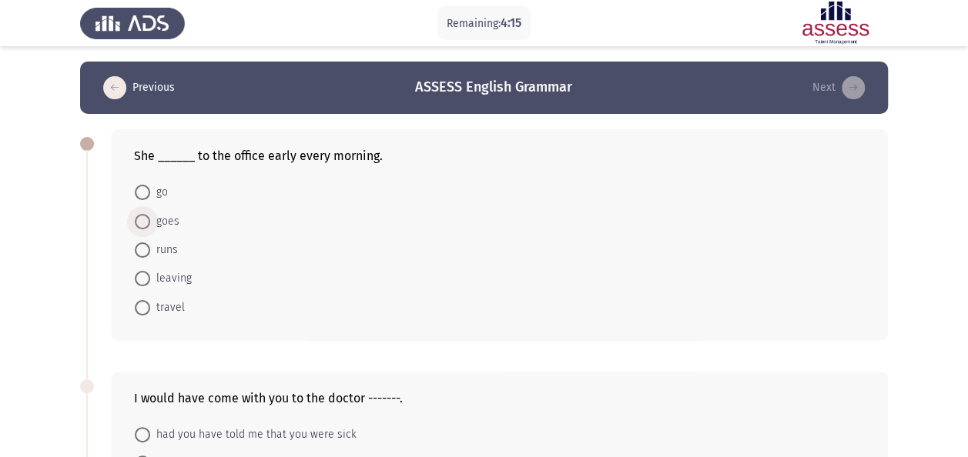
click at [159, 221] on span "goes" at bounding box center [164, 221] width 29 height 18
click at [150, 221] on input "goes" at bounding box center [142, 221] width 15 height 15
radio input "true"
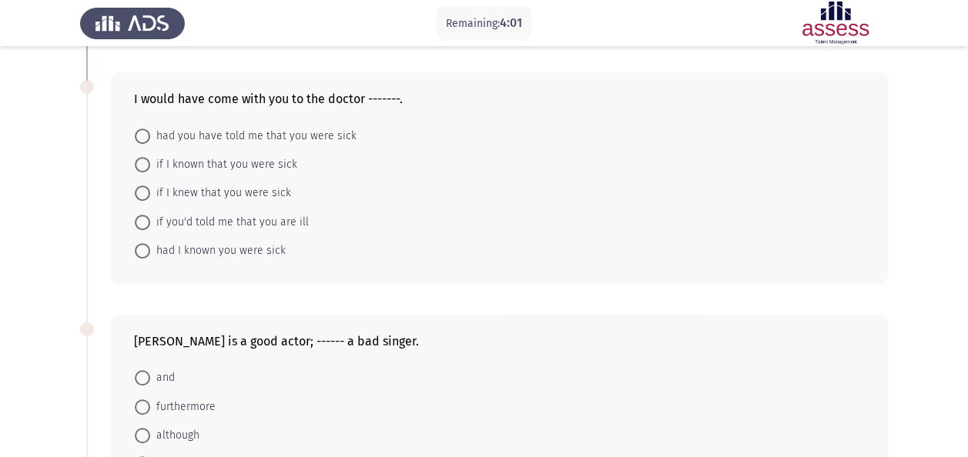
scroll to position [285, 0]
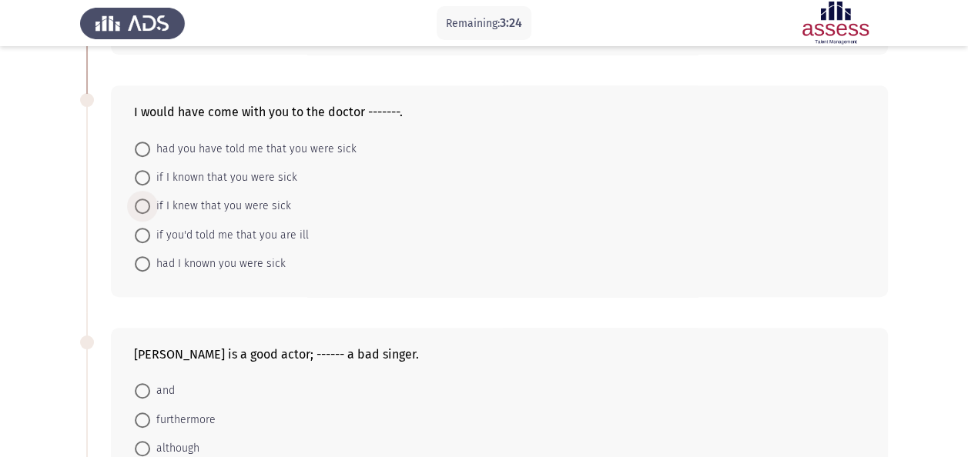
click at [253, 202] on span "if I knew that you were sick" at bounding box center [220, 206] width 141 height 18
click at [150, 202] on input "if I knew that you were sick" at bounding box center [142, 206] width 15 height 15
radio input "true"
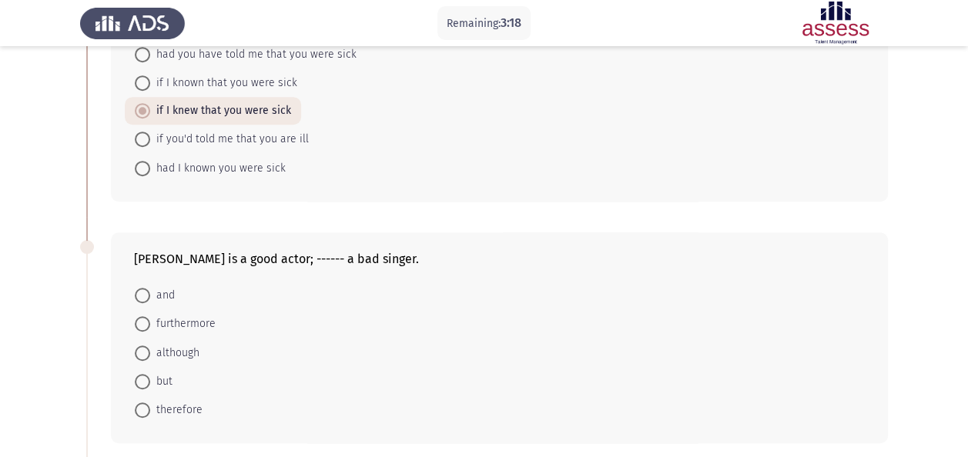
scroll to position [403, 0]
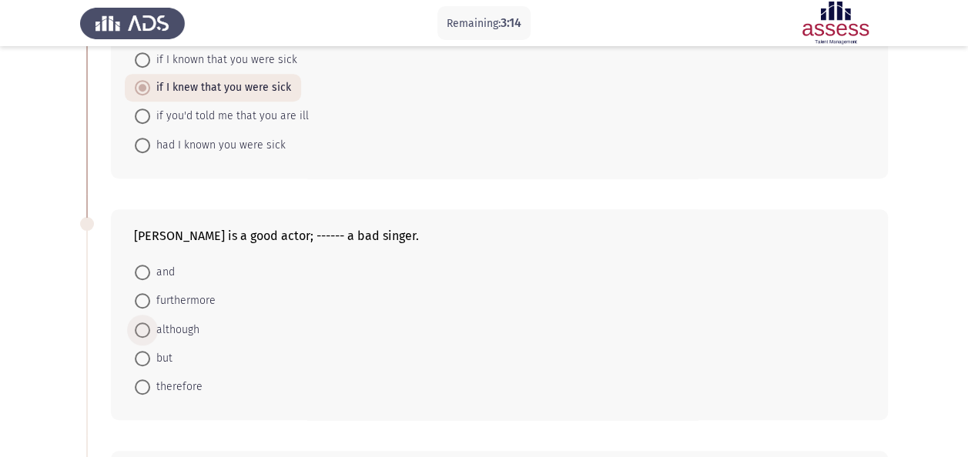
click at [177, 330] on span "although" at bounding box center [174, 330] width 49 height 18
click at [150, 330] on input "although" at bounding box center [142, 330] width 15 height 15
radio input "true"
click at [162, 353] on span "but" at bounding box center [161, 358] width 22 height 18
click at [150, 353] on input "but" at bounding box center [142, 357] width 15 height 15
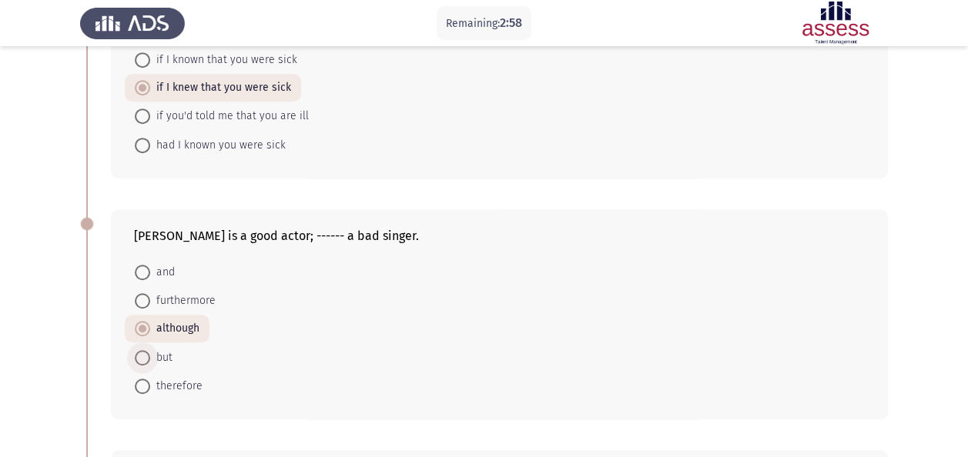
radio input "true"
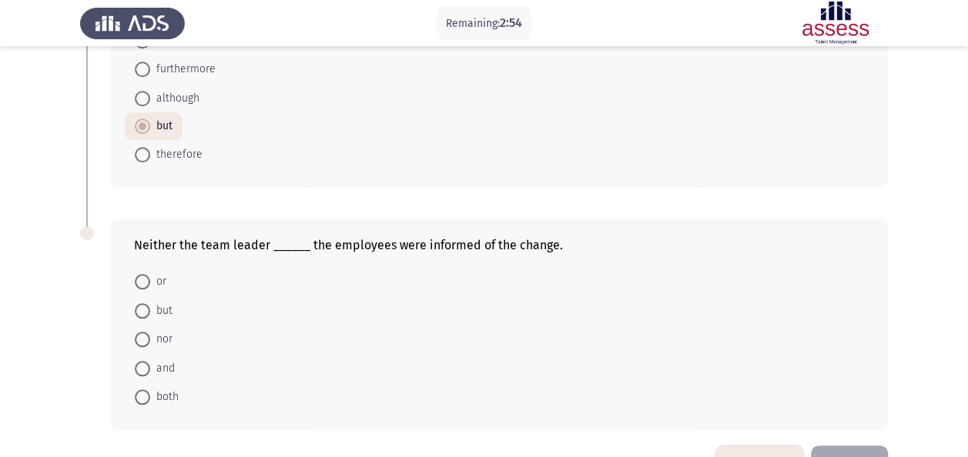
scroll to position [678, 0]
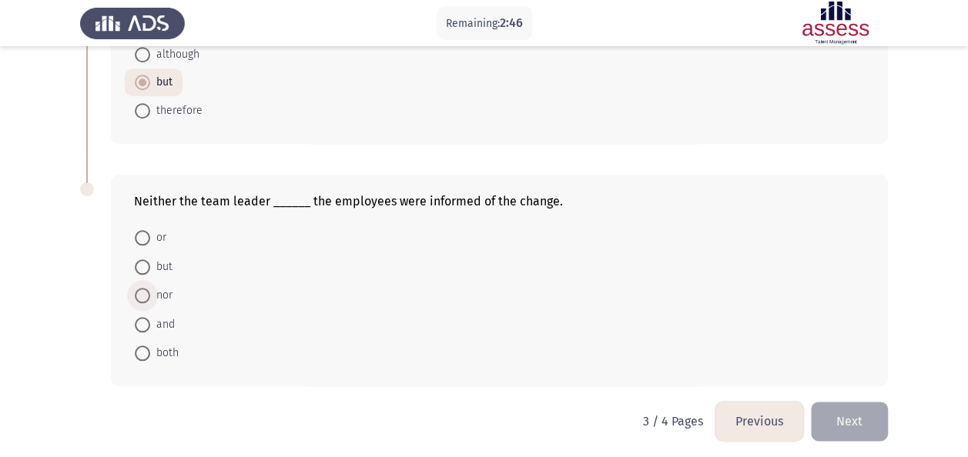
click at [152, 295] on span "nor" at bounding box center [161, 295] width 22 height 18
click at [150, 295] on input "nor" at bounding box center [142, 295] width 15 height 15
radio input "true"
click at [850, 422] on button "Next" at bounding box center [849, 421] width 77 height 39
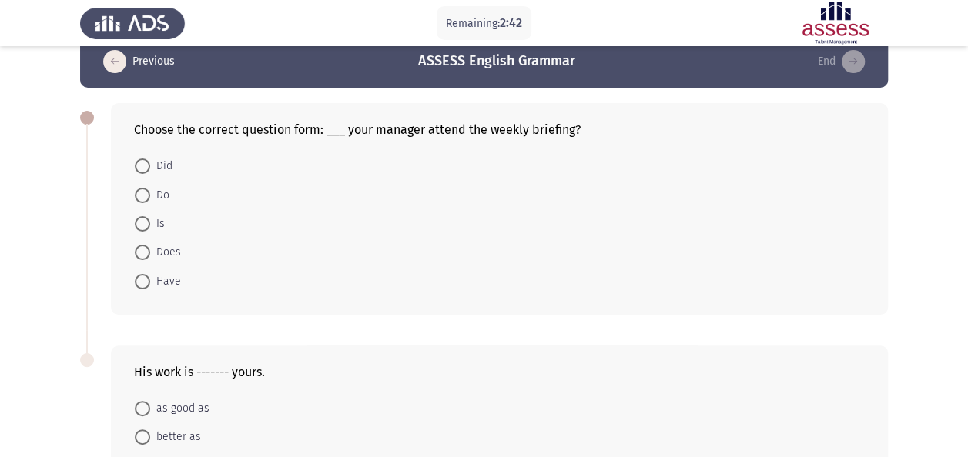
scroll to position [0, 0]
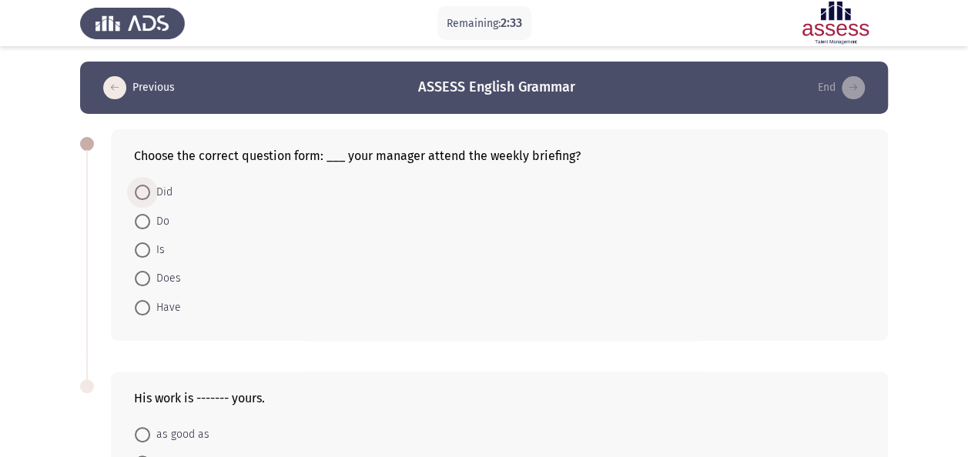
click at [158, 187] on span "Did" at bounding box center [161, 192] width 22 height 18
click at [150, 187] on input "Did" at bounding box center [142, 192] width 15 height 15
radio input "true"
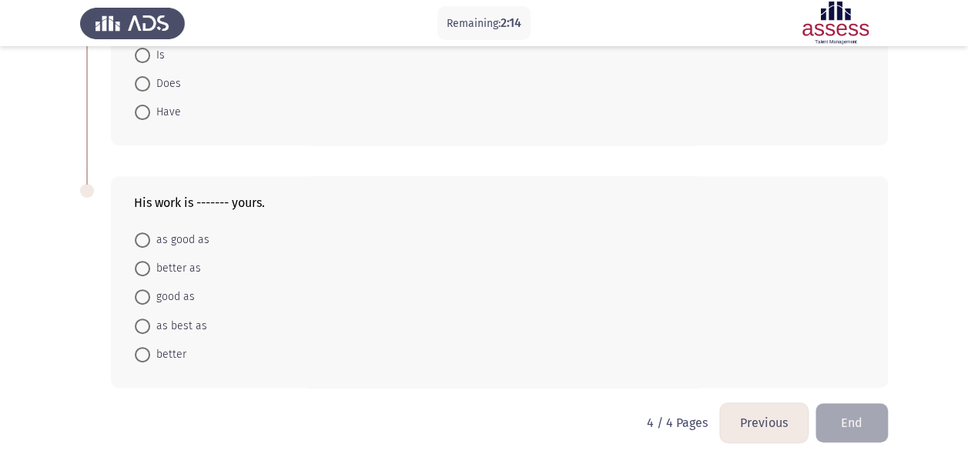
scroll to position [199, 0]
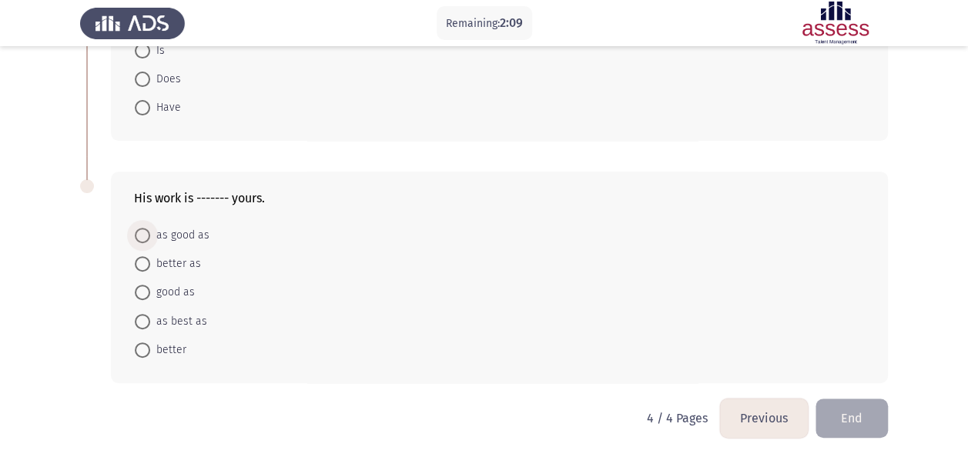
click at [194, 232] on span "as good as" at bounding box center [179, 235] width 59 height 18
click at [150, 232] on input "as good as" at bounding box center [142, 235] width 15 height 15
radio input "true"
click at [854, 405] on button "End" at bounding box center [851, 418] width 72 height 39
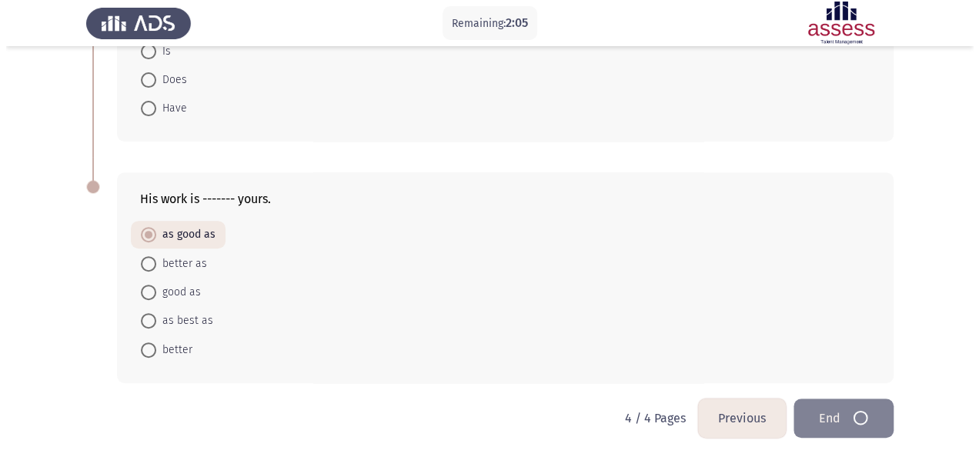
scroll to position [0, 0]
